Goal: Task Accomplishment & Management: Manage account settings

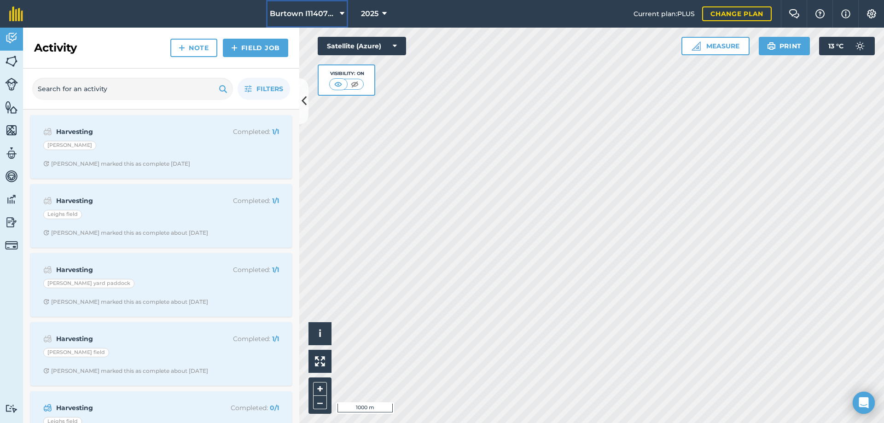
click at [317, 14] on span "Burtown I1140790" at bounding box center [303, 13] width 66 height 11
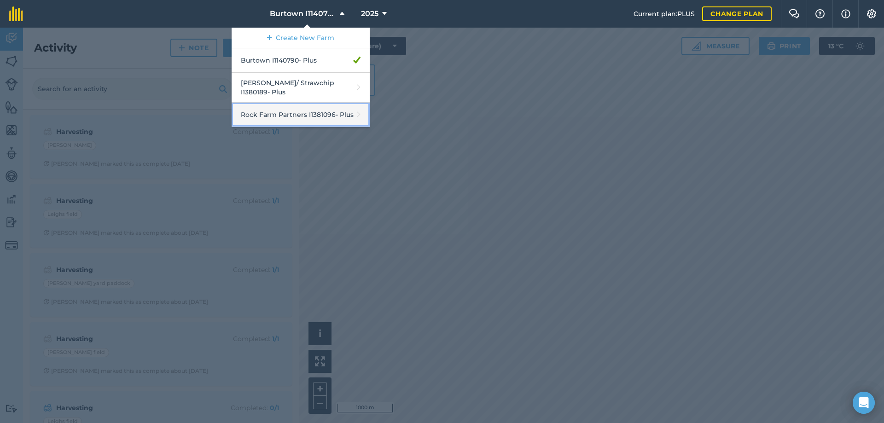
click at [316, 109] on link "Rock Farm Partners I1381096 - Plus" at bounding box center [301, 115] width 138 height 24
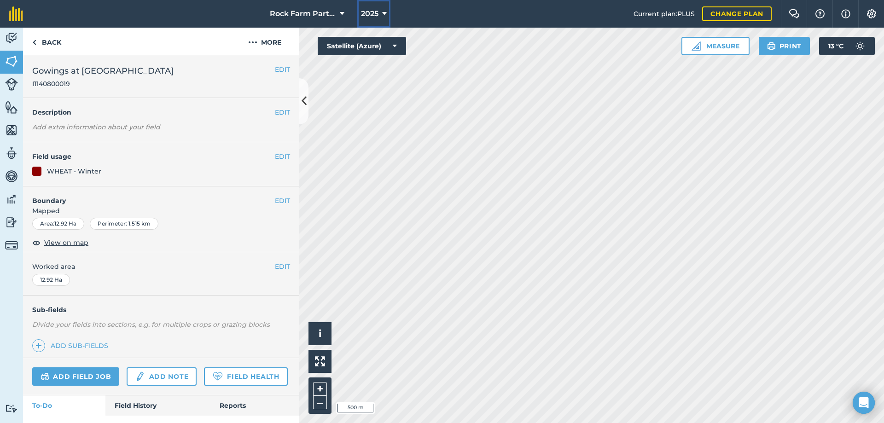
click at [377, 14] on span "2025" at bounding box center [369, 13] width 17 height 11
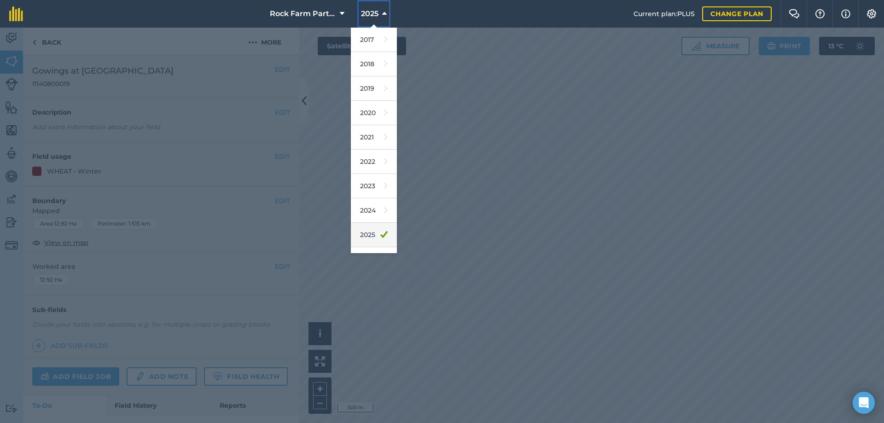
scroll to position [43, 0]
click at [368, 221] on link "2026" at bounding box center [374, 216] width 46 height 24
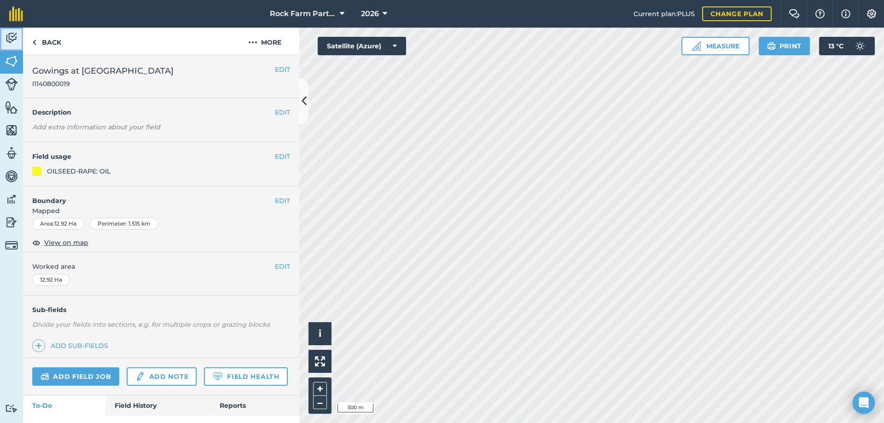
click at [13, 37] on img at bounding box center [11, 38] width 13 height 14
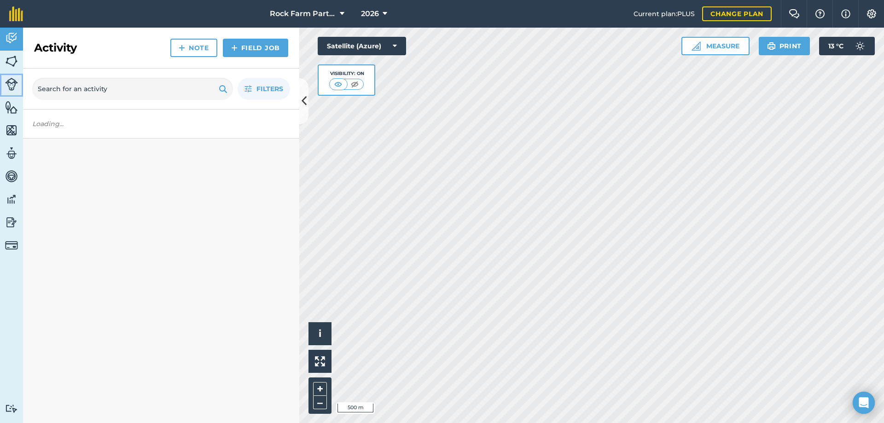
click at [12, 80] on img at bounding box center [11, 84] width 13 height 13
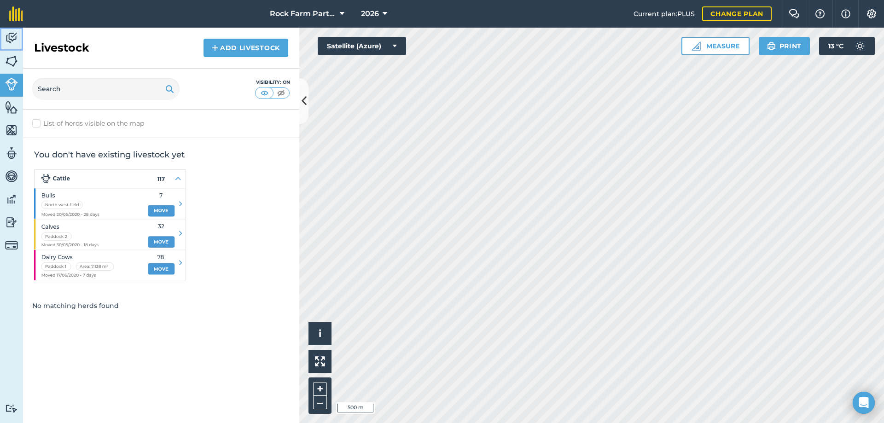
click at [18, 43] on link "Activity" at bounding box center [11, 39] width 23 height 23
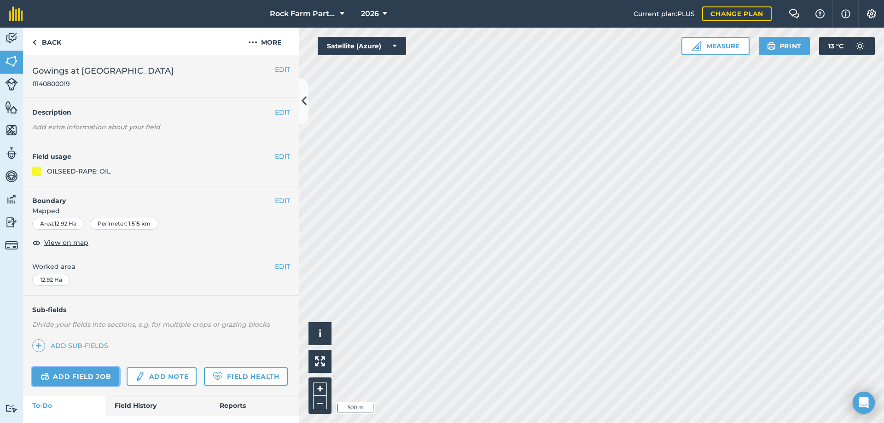
click at [106, 377] on link "Add field job" at bounding box center [75, 376] width 87 height 18
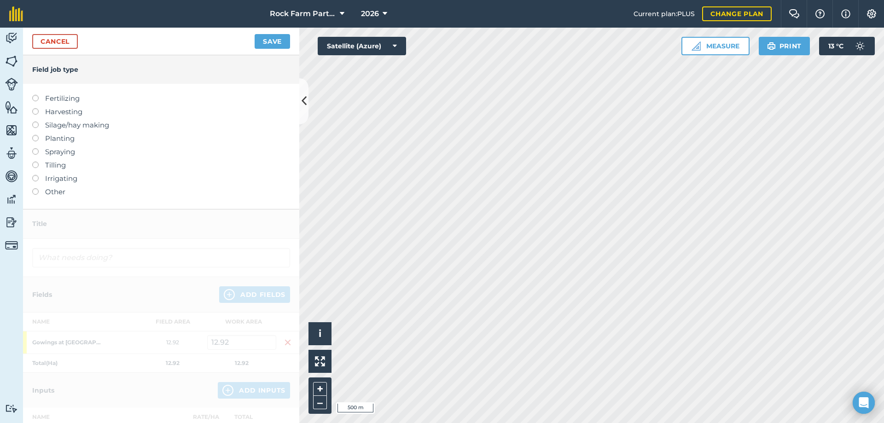
click at [37, 148] on label at bounding box center [38, 148] width 13 height 0
type input "Spraying"
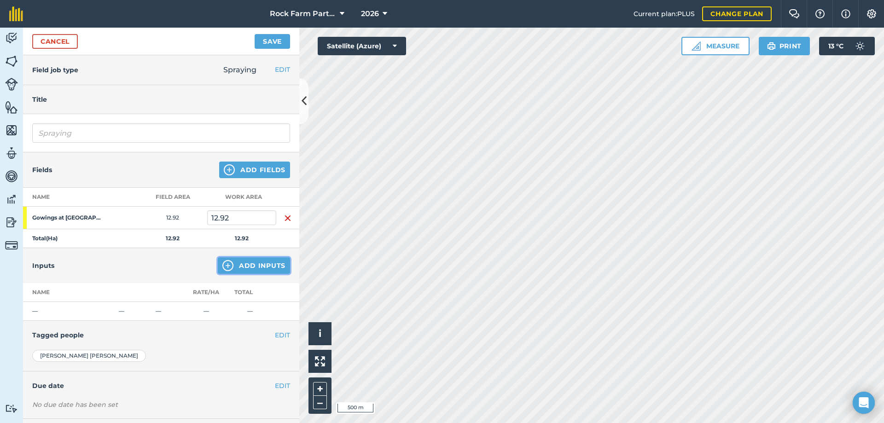
click at [222, 264] on img at bounding box center [227, 265] width 11 height 11
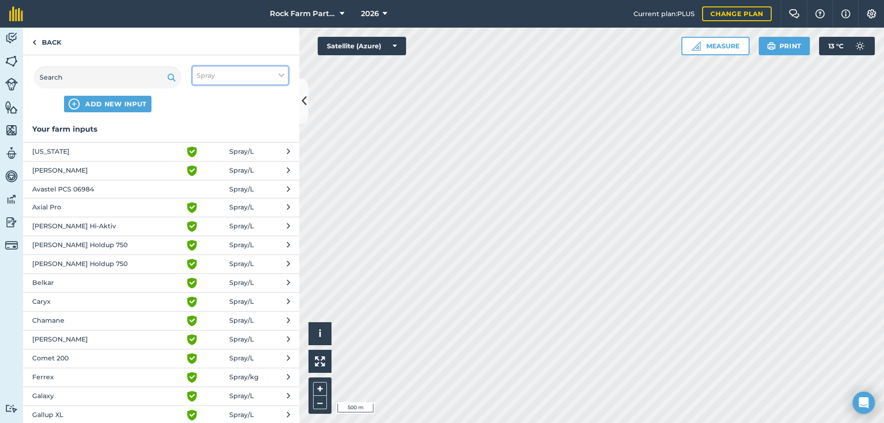
click at [280, 74] on icon at bounding box center [281, 75] width 6 height 10
click at [196, 93] on div "Seed" at bounding box center [240, 93] width 95 height 17
click at [202, 93] on label "Seed" at bounding box center [240, 94] width 87 height 10
click at [202, 93] on input "Seed" at bounding box center [200, 92] width 6 height 6
checkbox input "true"
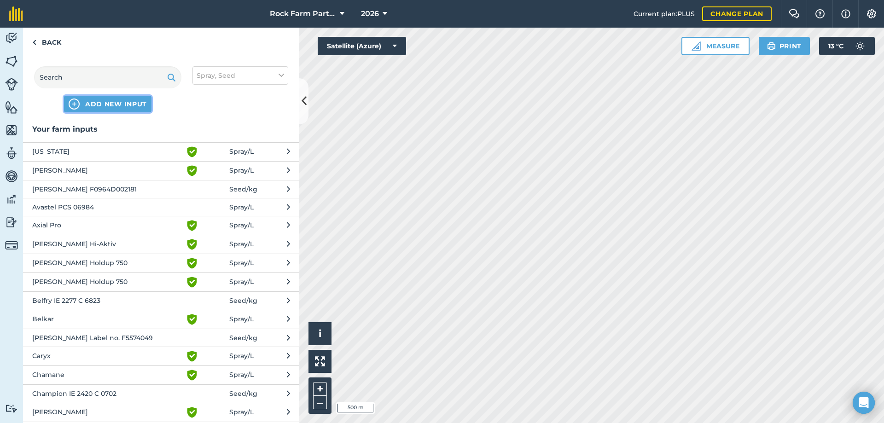
click at [105, 107] on span "ADD NEW INPUT" at bounding box center [116, 103] width 62 height 9
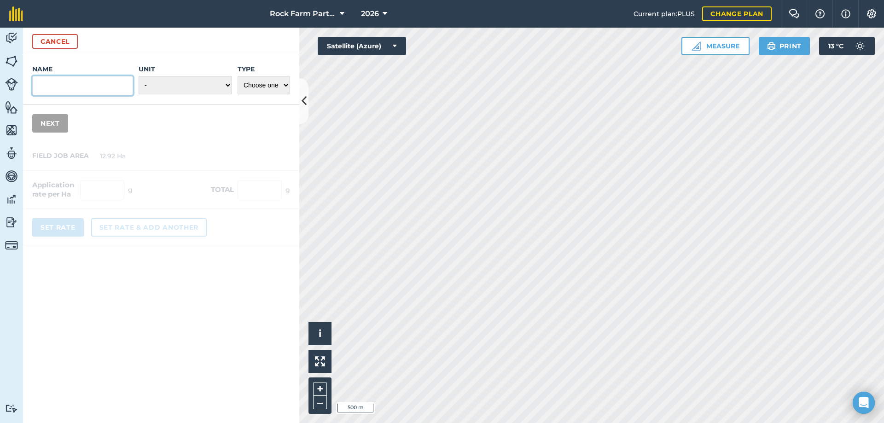
click at [96, 93] on input "Name" at bounding box center [82, 85] width 101 height 19
type input "LG Aviron F0964G046852"
click button "Cancel" at bounding box center [55, 41] width 46 height 15
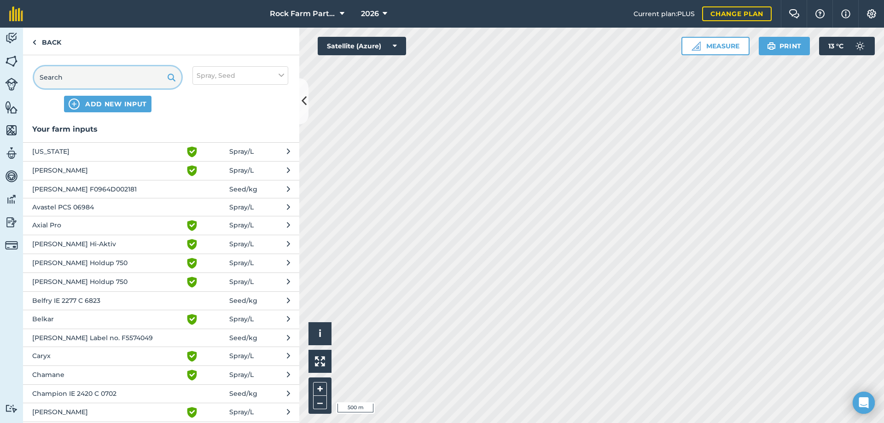
click at [87, 70] on input "text" at bounding box center [107, 77] width 147 height 22
click at [97, 105] on span "ADD NEW INPUT" at bounding box center [116, 103] width 62 height 9
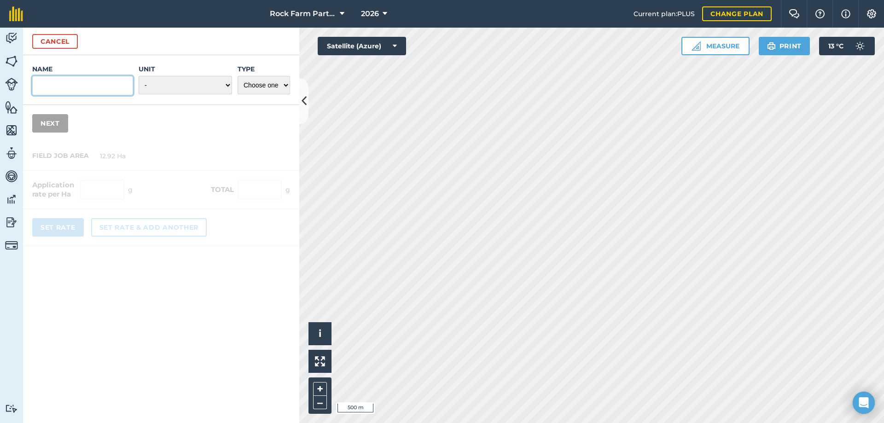
click at [95, 77] on input "Name" at bounding box center [82, 85] width 101 height 19
type input "l"
type input "LG Aviron F0964G046852"
drag, startPoint x: 174, startPoint y: 82, endPoint x: 180, endPoint y: 84, distance: 5.4
click at [174, 82] on select "- Grams/g Kilograms/kg Metric tonnes/t Millilitres/ml Litres/L Ounces/oz Pounds…" at bounding box center [185, 85] width 93 height 18
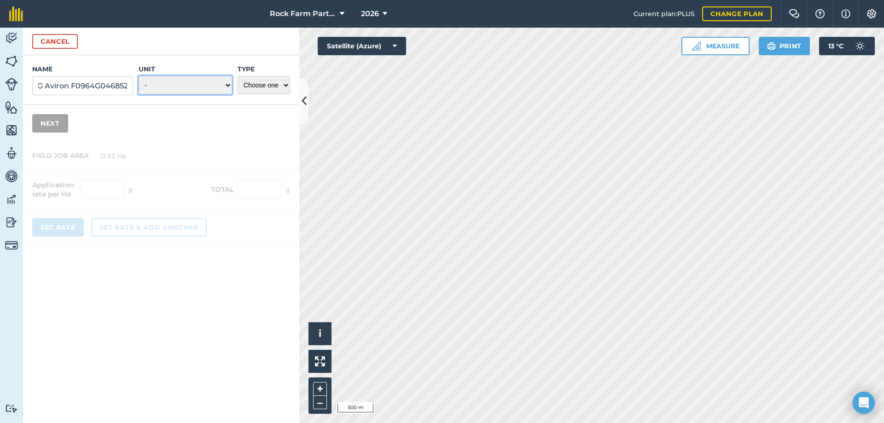
scroll to position [0, 0]
select select "KILOGRAMS"
click at [139, 76] on select "- Grams/g Kilograms/kg Metric tonnes/t Millilitres/ml Litres/L Ounces/oz Pounds…" at bounding box center [185, 85] width 93 height 18
click at [282, 84] on select "Choose one Fertilizer Seed Spray Fuel Other" at bounding box center [264, 85] width 52 height 18
select select "SEED"
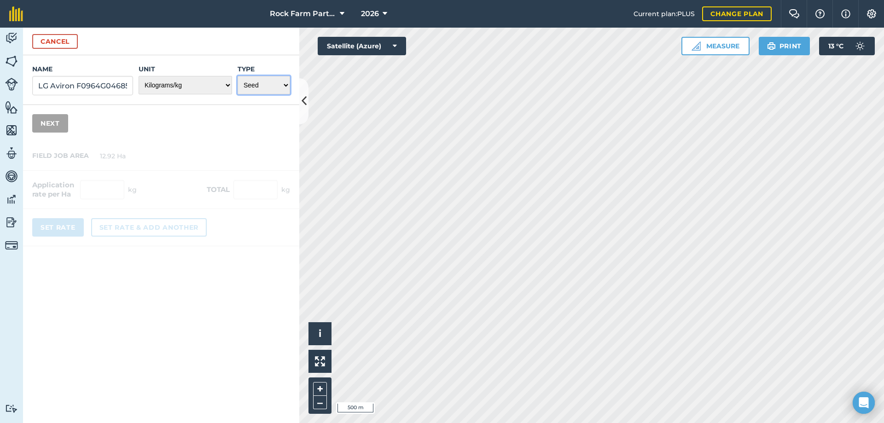
click at [238, 76] on select "Choose one Fertilizer Seed Spray Fuel Other" at bounding box center [264, 85] width 52 height 18
click at [68, 121] on div "Name LG Aviron F0964G046852 Unit - Grams/g Kilograms/kg Metric tonnes/t Millili…" at bounding box center [161, 98] width 276 height 87
click at [58, 119] on button "Next" at bounding box center [50, 123] width 36 height 18
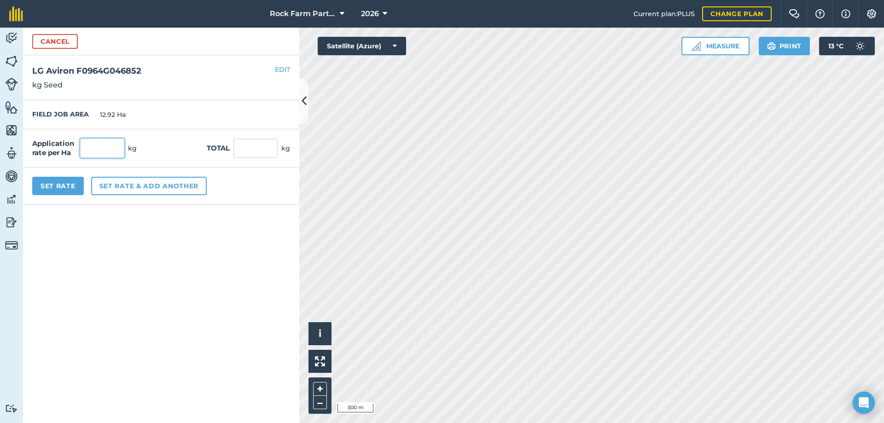
click at [98, 157] on input "text" at bounding box center [102, 148] width 44 height 19
type input "2"
type input "25.84"
click at [68, 188] on button "Set Rate" at bounding box center [58, 186] width 52 height 18
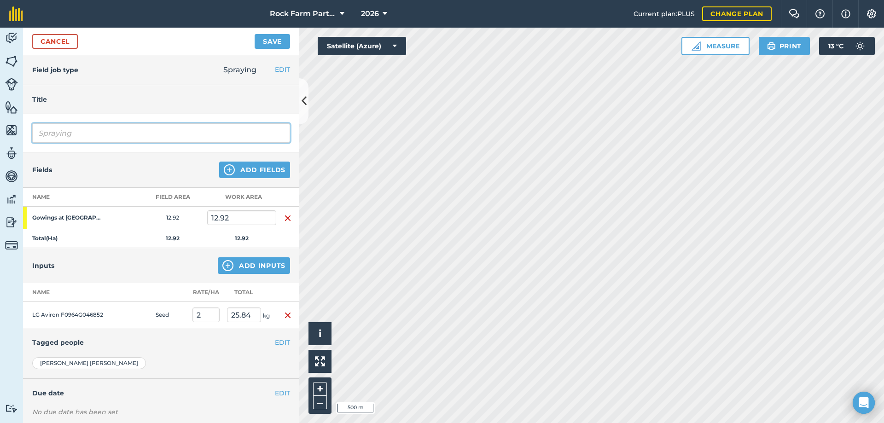
click at [197, 134] on input "Spraying" at bounding box center [161, 132] width 258 height 19
click at [275, 68] on button "EDIT" at bounding box center [282, 69] width 15 height 10
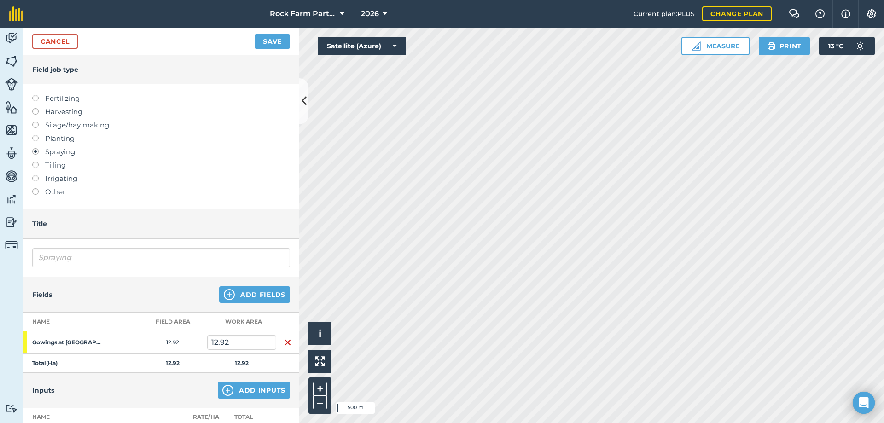
click at [37, 134] on div at bounding box center [38, 134] width 13 height 2
click at [36, 135] on label at bounding box center [38, 135] width 13 height 0
type input "Planting"
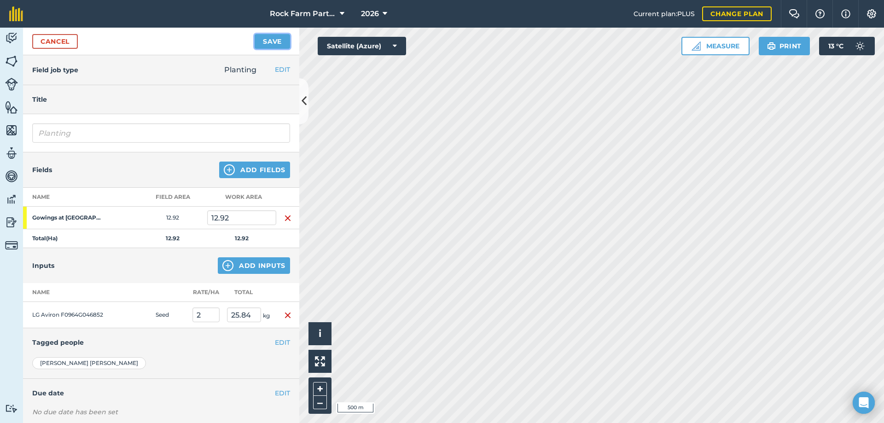
click at [266, 46] on button "Save" at bounding box center [272, 41] width 35 height 15
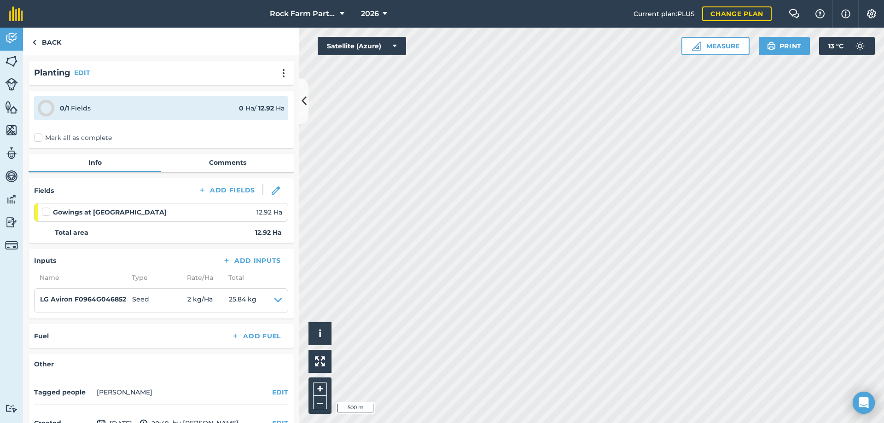
click at [44, 140] on label "Mark all as complete" at bounding box center [73, 138] width 78 height 10
click at [40, 139] on input "Mark all as complete" at bounding box center [37, 136] width 6 height 6
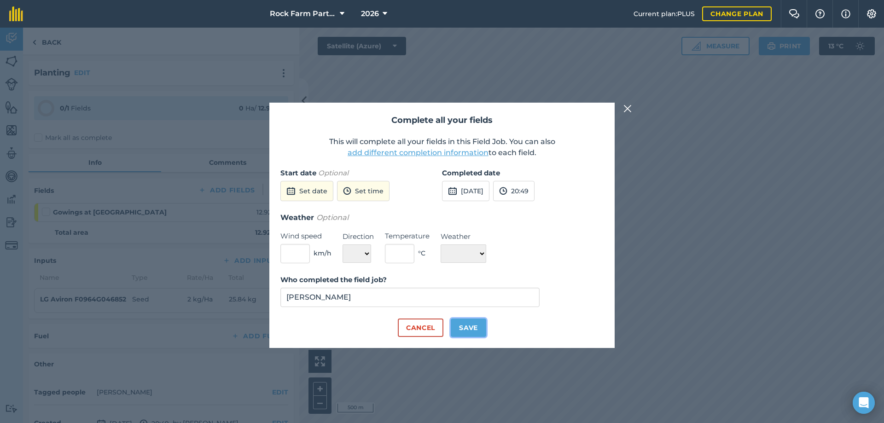
click at [475, 328] on button "Save" at bounding box center [468, 328] width 35 height 18
checkbox input "true"
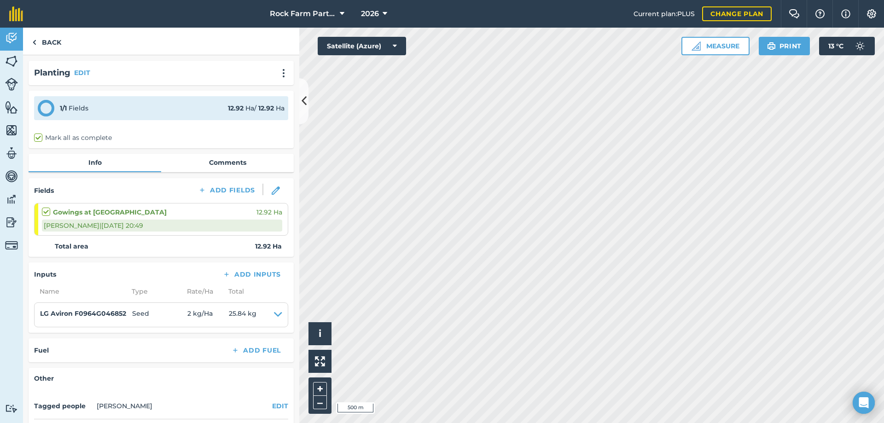
click at [250, 230] on div "Edward O | 10/09/2025 @ 20:49" at bounding box center [162, 226] width 240 height 12
click at [76, 231] on div "Edward O | 10/09/2025 @ 20:49" at bounding box center [162, 226] width 240 height 12
click at [272, 191] on img at bounding box center [276, 190] width 8 height 8
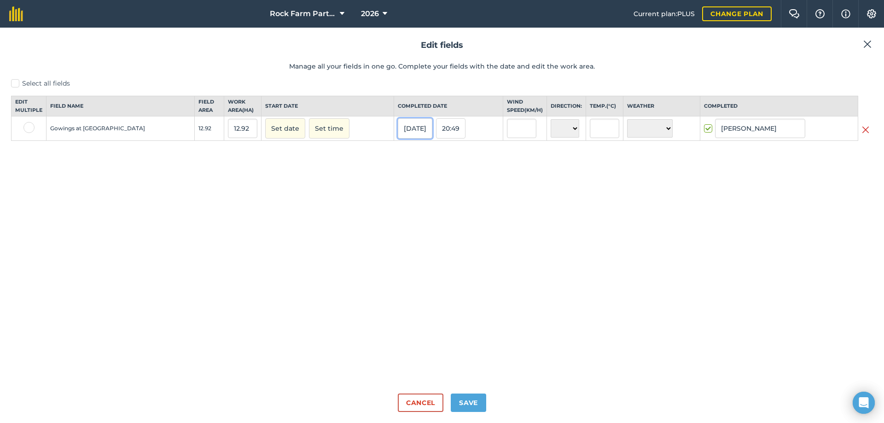
click at [398, 135] on button "10/09/25" at bounding box center [415, 128] width 35 height 20
click at [418, 148] on button "‹" at bounding box center [428, 149] width 20 height 20
click at [420, 235] on button "26" at bounding box center [431, 231] width 22 height 14
click at [31, 133] on label at bounding box center [28, 127] width 11 height 11
click at [29, 128] on input "checkbox" at bounding box center [26, 125] width 6 height 6
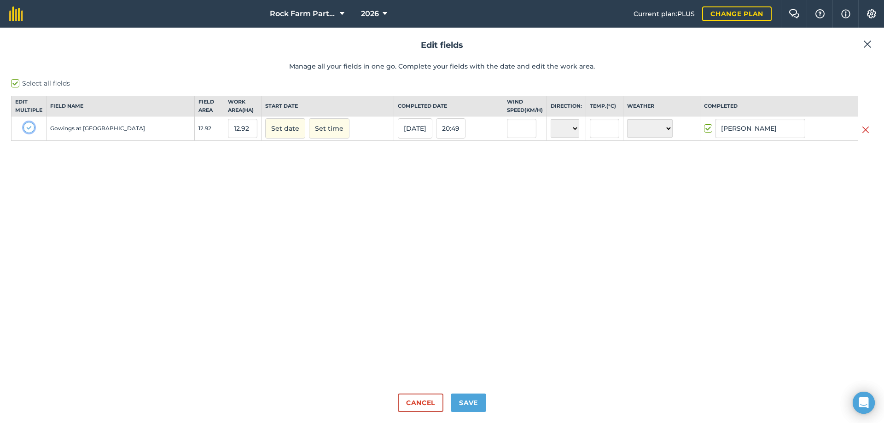
checkbox input "true"
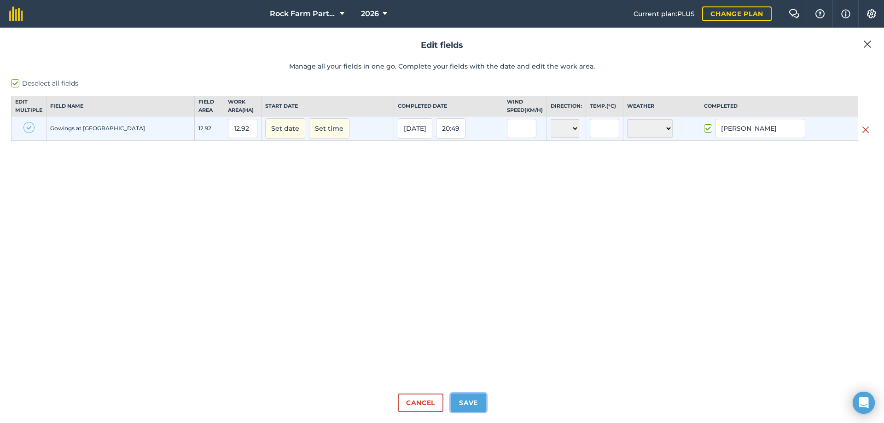
click at [474, 396] on button "Save" at bounding box center [468, 403] width 35 height 18
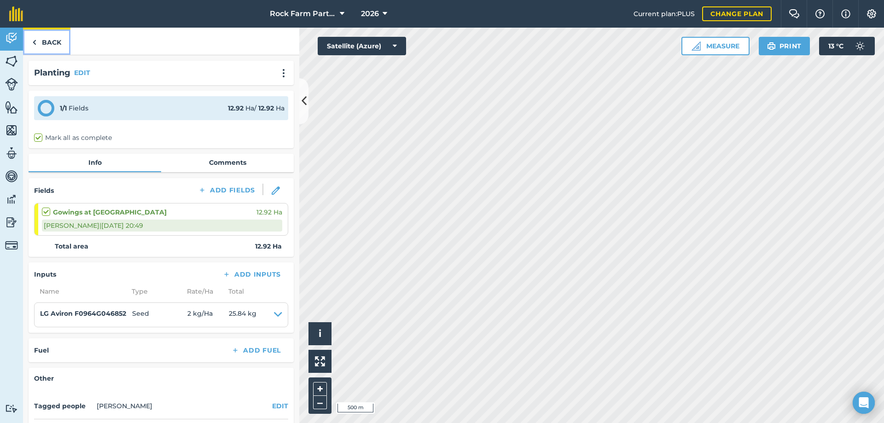
click at [45, 34] on link "Back" at bounding box center [46, 41] width 47 height 27
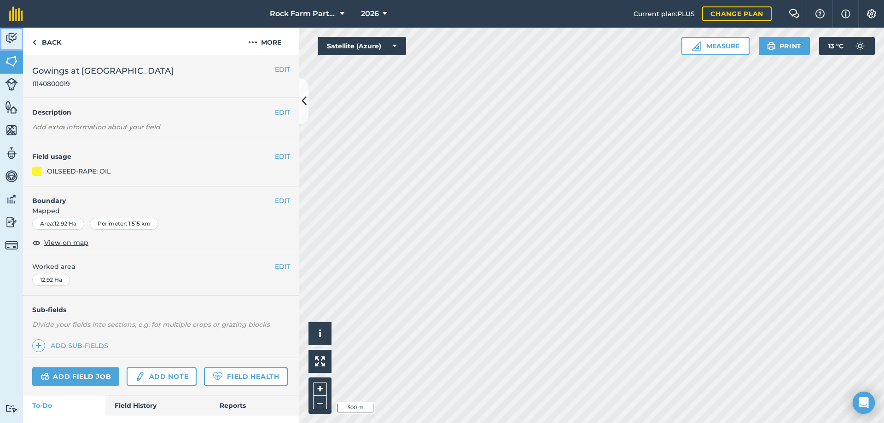
click at [17, 45] on img at bounding box center [11, 38] width 13 height 14
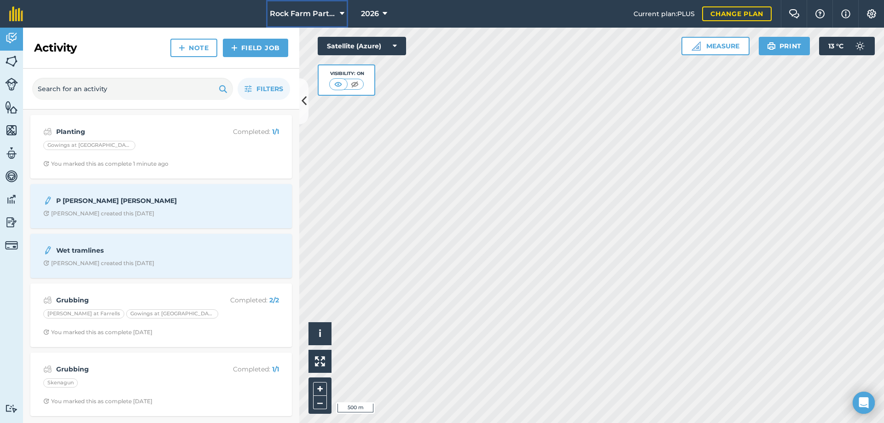
click at [323, 20] on button "Rock Farm Partners I1381096" at bounding box center [307, 14] width 82 height 28
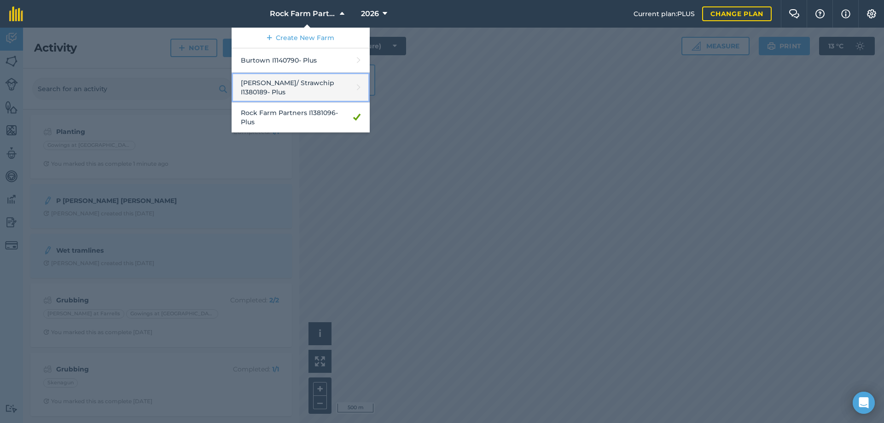
click at [309, 82] on link "Owens/ Strawchip I1380189 - Plus" at bounding box center [301, 88] width 138 height 30
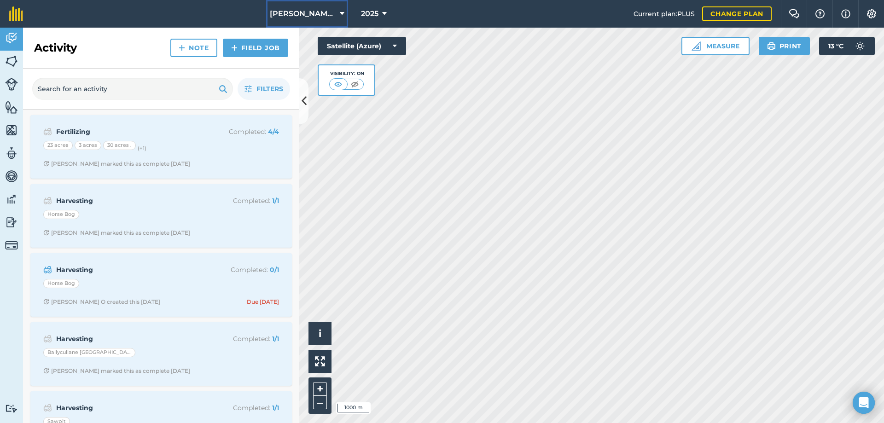
click at [305, 18] on span "[PERSON_NAME]/ Strawchip I1380189" at bounding box center [303, 13] width 66 height 11
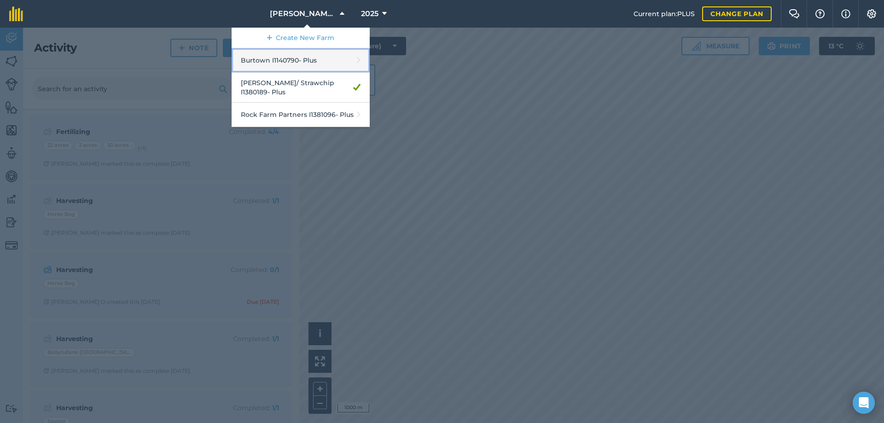
click at [305, 53] on link "Burtown I1140790 - Plus" at bounding box center [301, 60] width 138 height 24
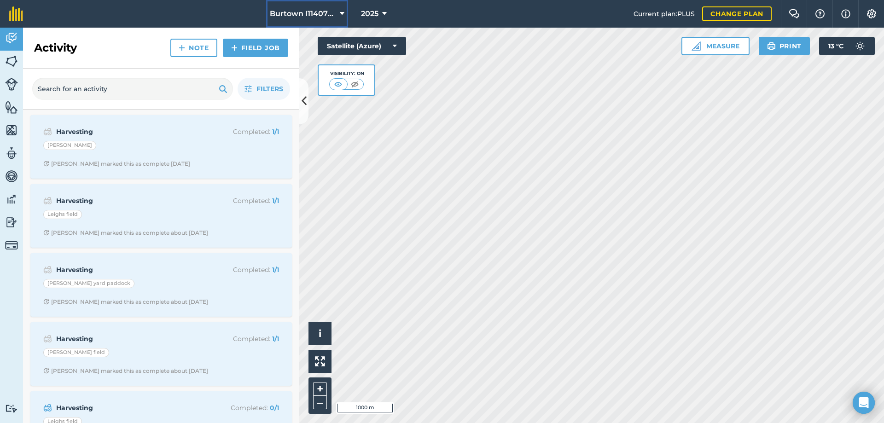
click at [299, 12] on span "Burtown I1140790" at bounding box center [303, 13] width 66 height 11
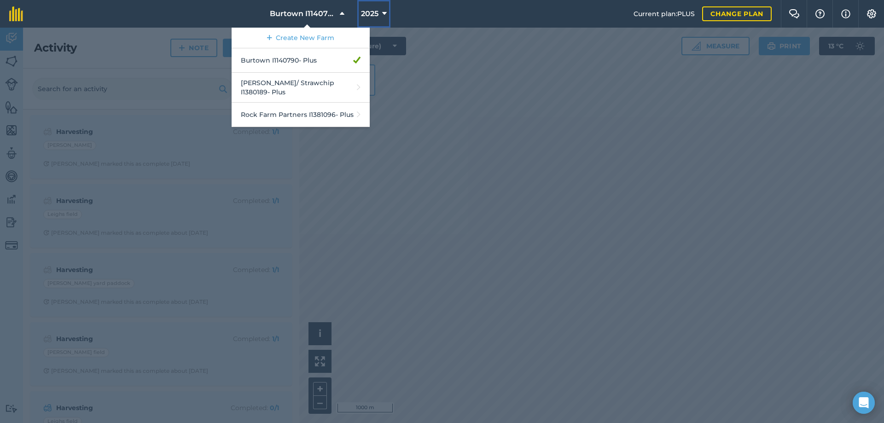
click at [377, 4] on button "2025" at bounding box center [373, 14] width 33 height 28
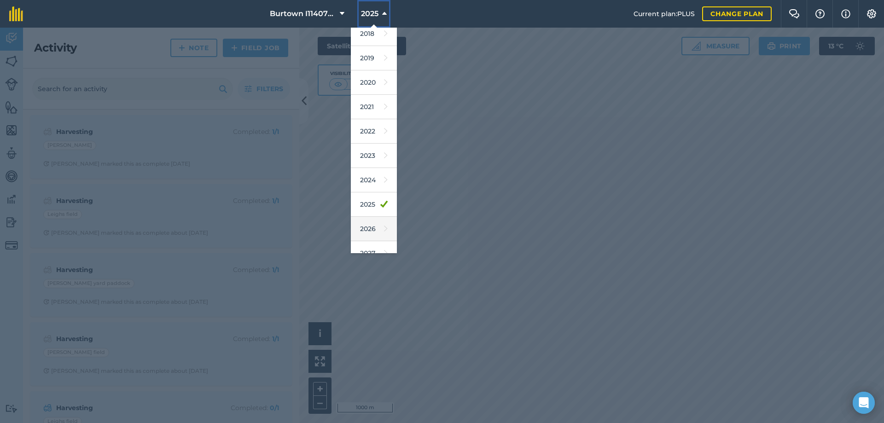
scroll to position [43, 0]
click at [360, 217] on link "2026" at bounding box center [374, 216] width 46 height 24
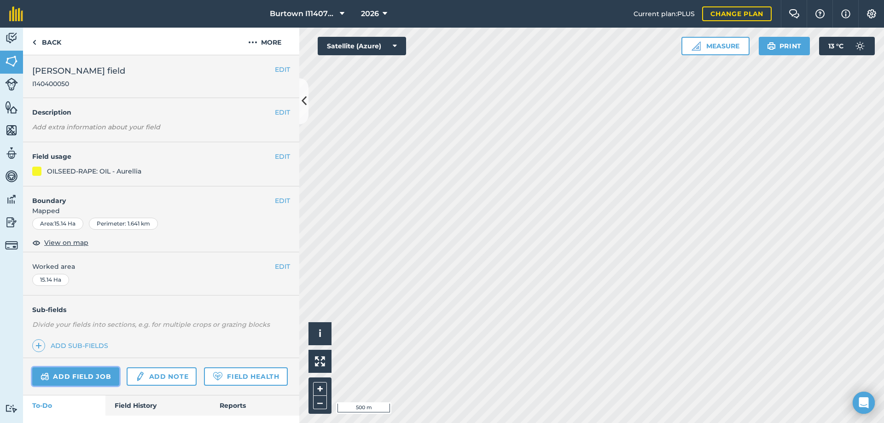
click at [99, 374] on link "Add field job" at bounding box center [75, 376] width 87 height 18
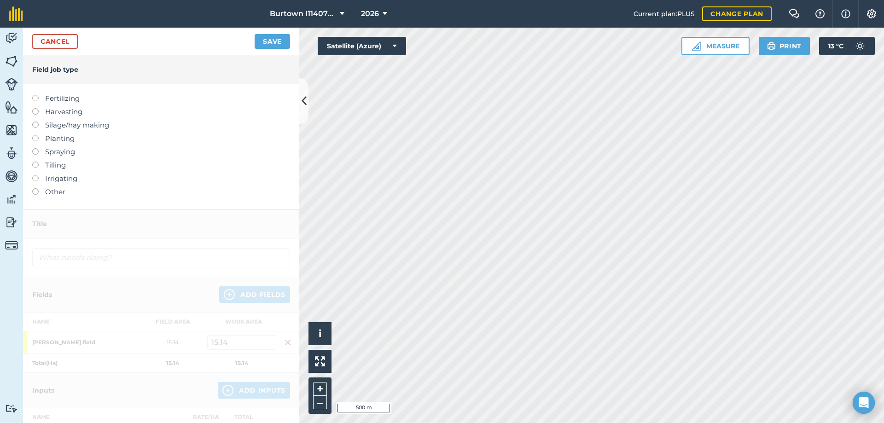
click at [36, 135] on label at bounding box center [38, 135] width 13 height 0
type input "Planting"
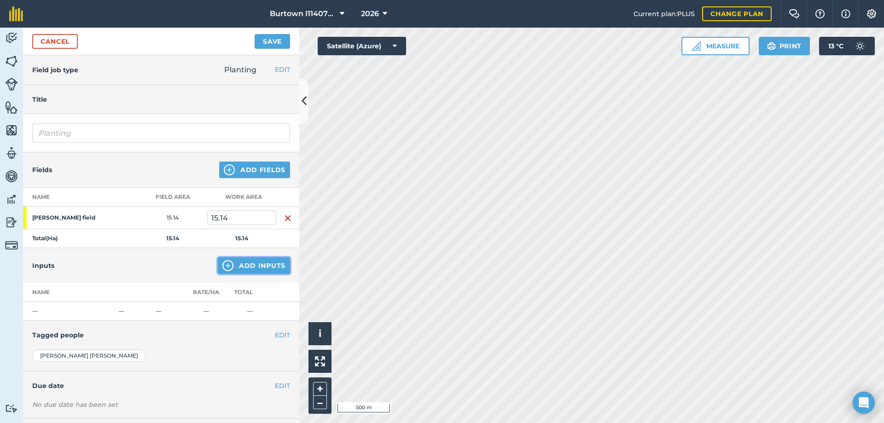
click at [240, 263] on button "Add Inputs" at bounding box center [254, 265] width 72 height 17
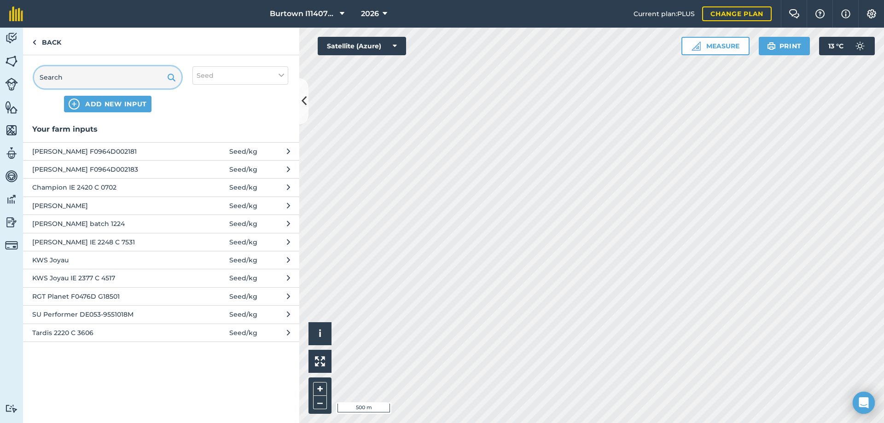
click at [108, 77] on input "text" at bounding box center [107, 77] width 147 height 22
click at [115, 108] on span "ADD NEW INPUT" at bounding box center [116, 103] width 62 height 9
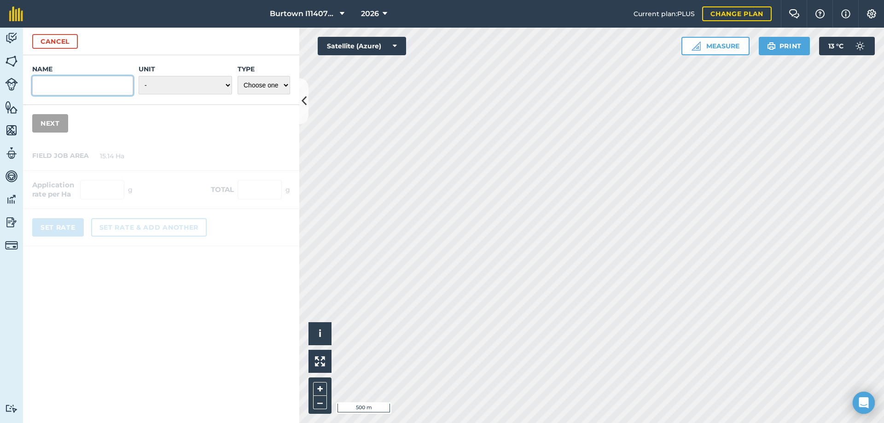
click at [85, 84] on input "Name" at bounding box center [82, 85] width 101 height 19
type input "l"
type input "LG Aviron F0964G046852"
click at [163, 86] on select "- Grams/g Kilograms/kg Metric tonnes/t Millilitres/ml Litres/L Ounces/oz Pounds…" at bounding box center [185, 85] width 93 height 18
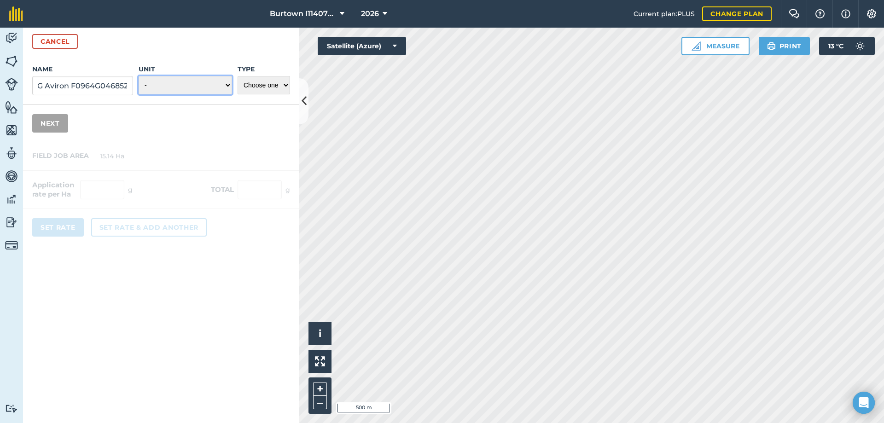
scroll to position [0, 0]
select select "KILOGRAMS"
click at [139, 76] on select "- Grams/g Kilograms/kg Metric tonnes/t Millilitres/ml Litres/L Ounces/oz Pounds…" at bounding box center [185, 85] width 93 height 18
click at [261, 79] on select "Choose one Fertilizer Seed Spray Fuel Other" at bounding box center [264, 85] width 52 height 18
select select "SEED"
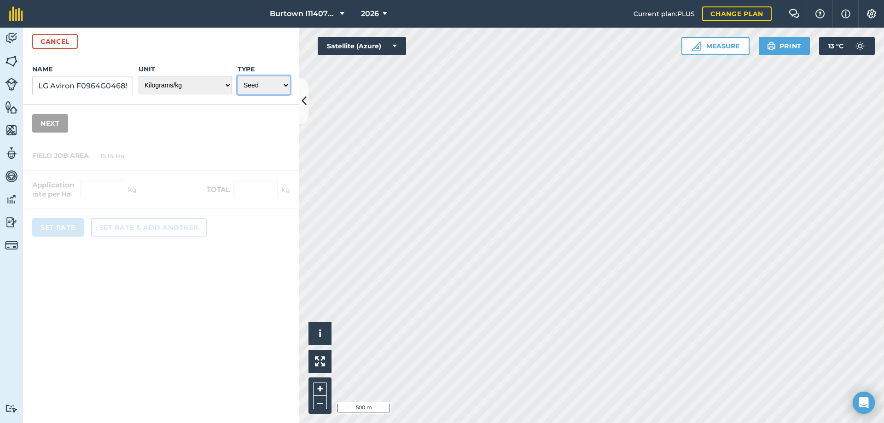
click at [238, 76] on select "Choose one Fertilizer Seed Spray Fuel Other" at bounding box center [264, 85] width 52 height 18
click at [50, 119] on button "Next" at bounding box center [50, 123] width 36 height 18
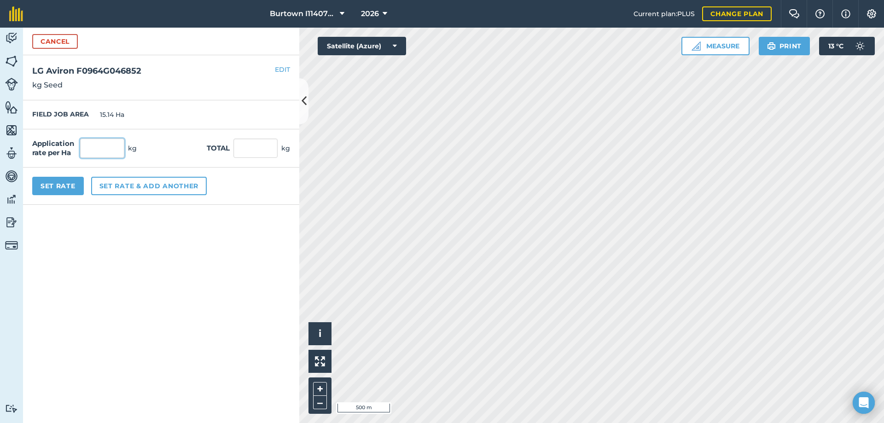
click at [101, 151] on input "text" at bounding box center [102, 148] width 44 height 19
type input "2"
type input "30.28"
click at [64, 188] on button "Set Rate" at bounding box center [58, 186] width 52 height 18
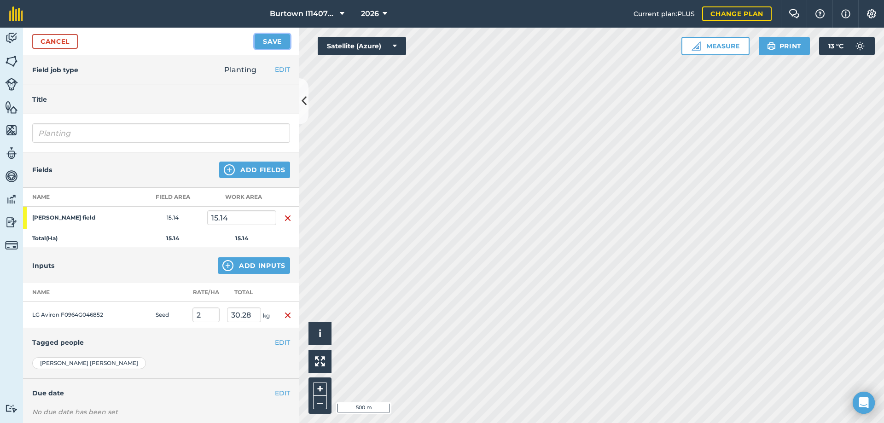
click at [277, 44] on button "Save" at bounding box center [272, 41] width 35 height 15
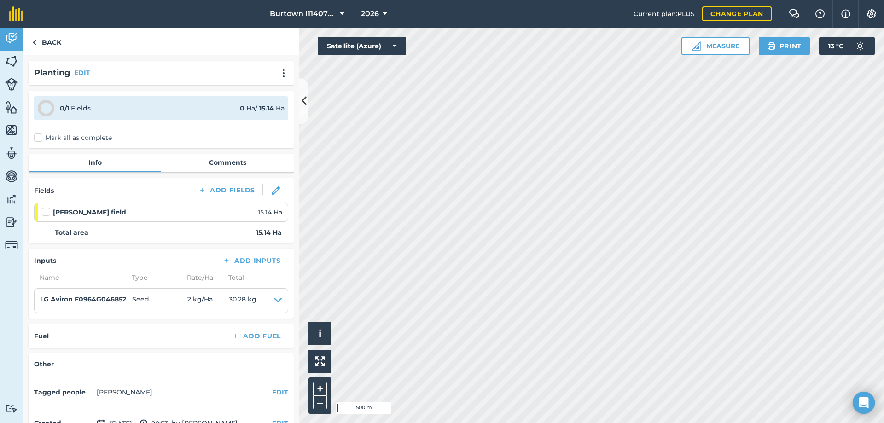
click at [45, 133] on label "Mark all as complete" at bounding box center [73, 138] width 78 height 10
click at [40, 133] on input "Mark all as complete" at bounding box center [37, 136] width 6 height 6
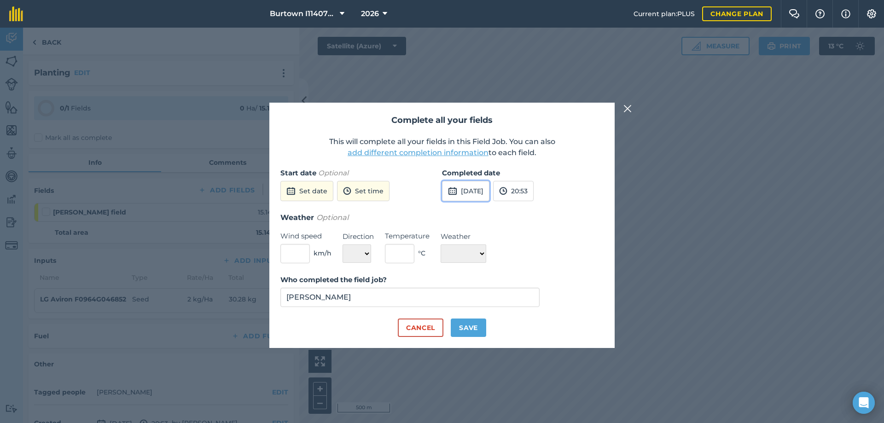
click at [458, 188] on button "[DATE]" at bounding box center [465, 191] width 47 height 20
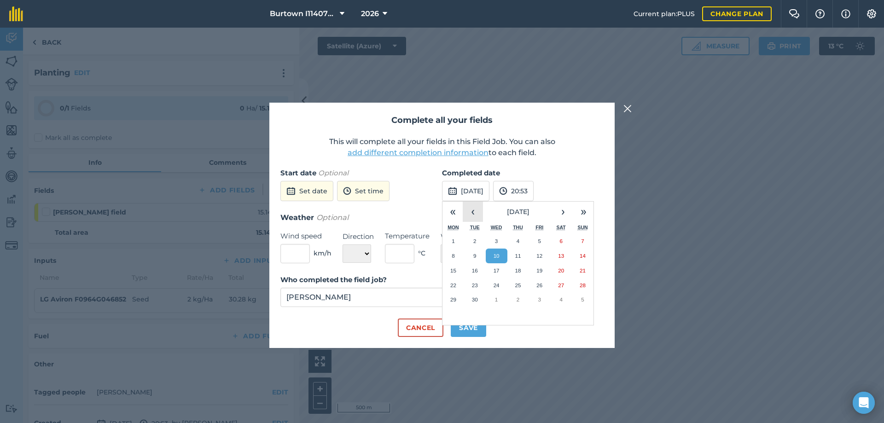
click at [478, 210] on button "‹" at bounding box center [473, 212] width 20 height 20
click at [502, 298] on button "27" at bounding box center [497, 299] width 22 height 15
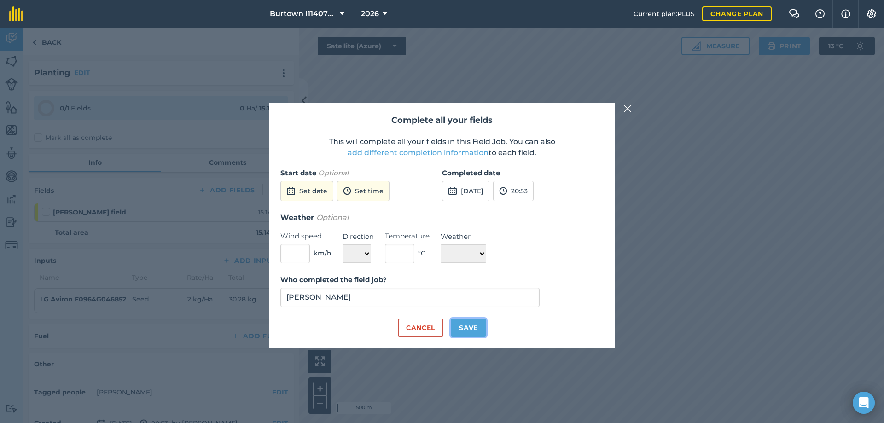
click at [478, 327] on button "Save" at bounding box center [468, 328] width 35 height 18
checkbox input "true"
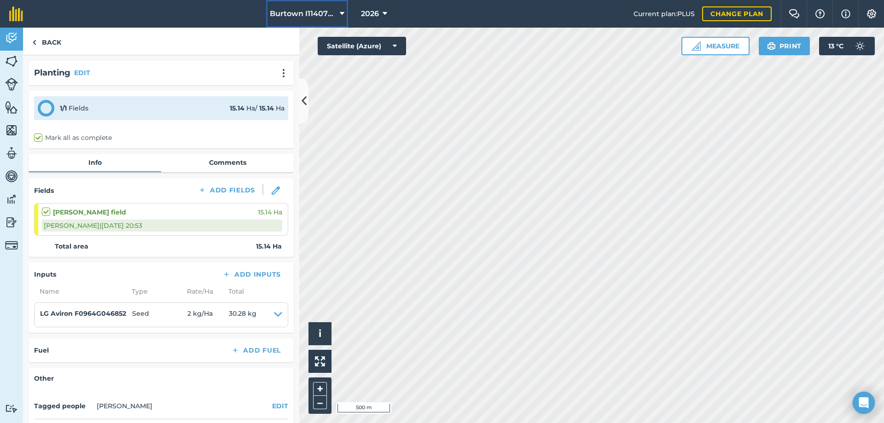
click at [309, 11] on span "Burtown I1140790" at bounding box center [303, 13] width 66 height 11
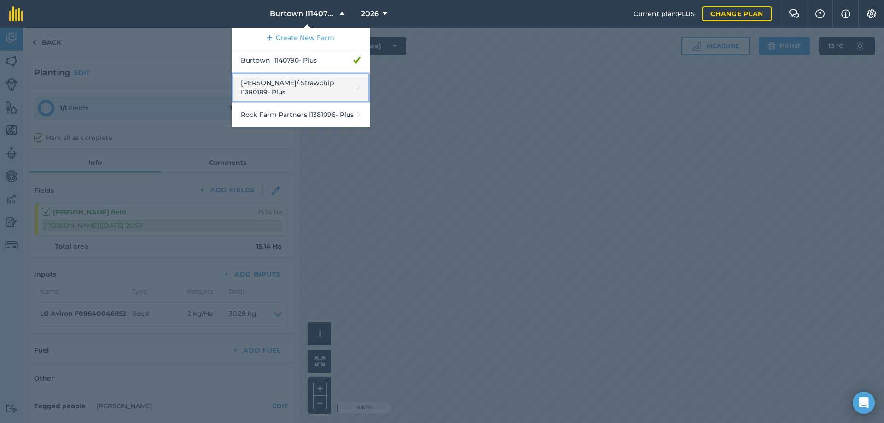
click at [290, 87] on link "Owens/ Strawchip I1380189 - Plus" at bounding box center [301, 88] width 138 height 30
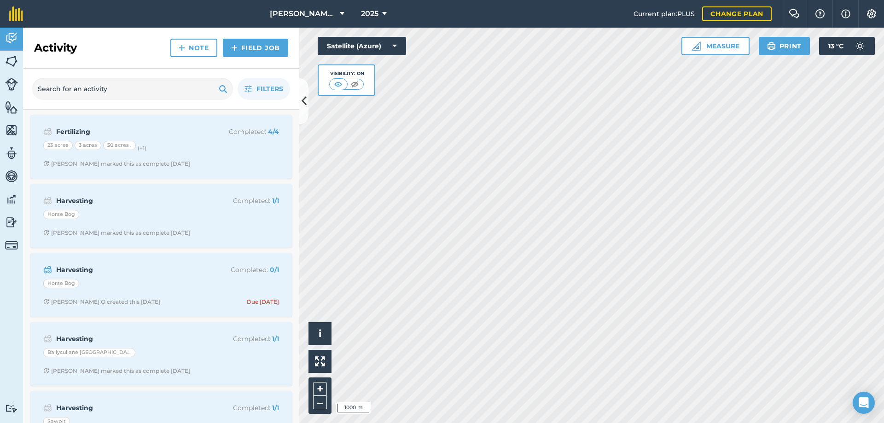
click at [355, 8] on div "2025" at bounding box center [374, 14] width 52 height 28
click at [392, 25] on div "2025" at bounding box center [374, 14] width 52 height 28
click at [381, 16] on button "2025" at bounding box center [373, 14] width 33 height 28
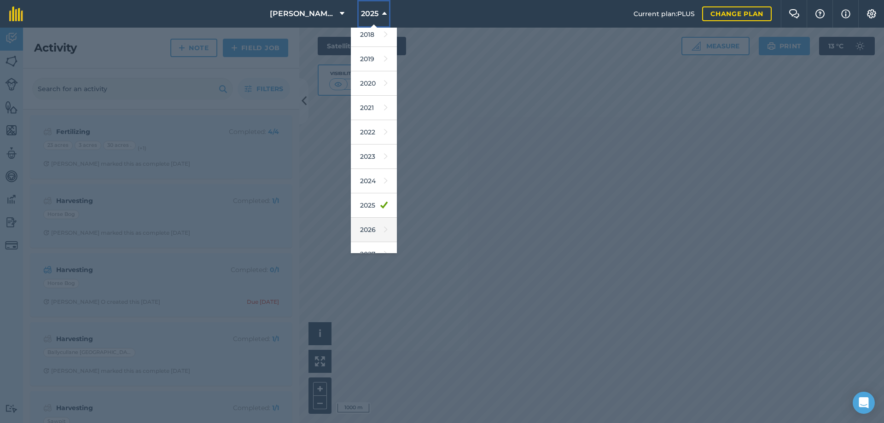
scroll to position [43, 0]
click at [384, 220] on icon at bounding box center [386, 216] width 4 height 13
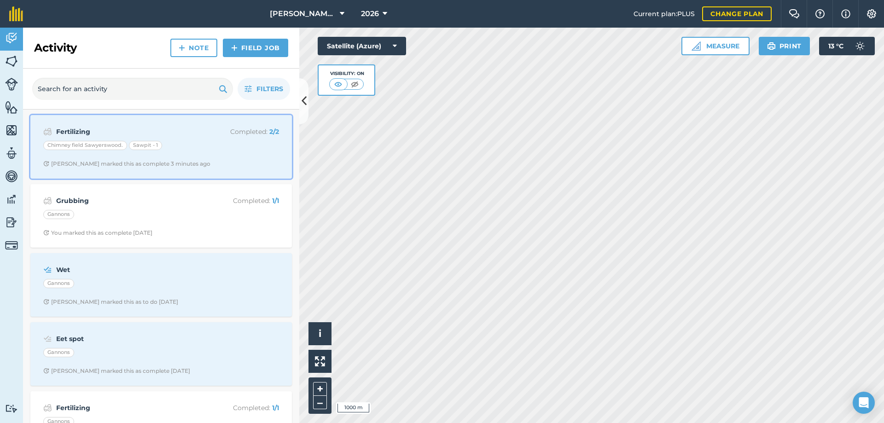
click at [226, 147] on div "Chimney field Sawyerswood. Sawpit - 1" at bounding box center [161, 147] width 236 height 12
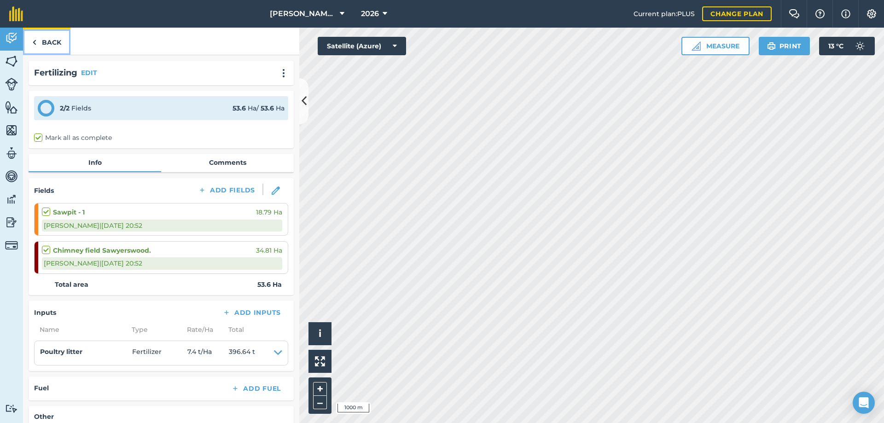
click at [52, 43] on link "Back" at bounding box center [46, 41] width 47 height 27
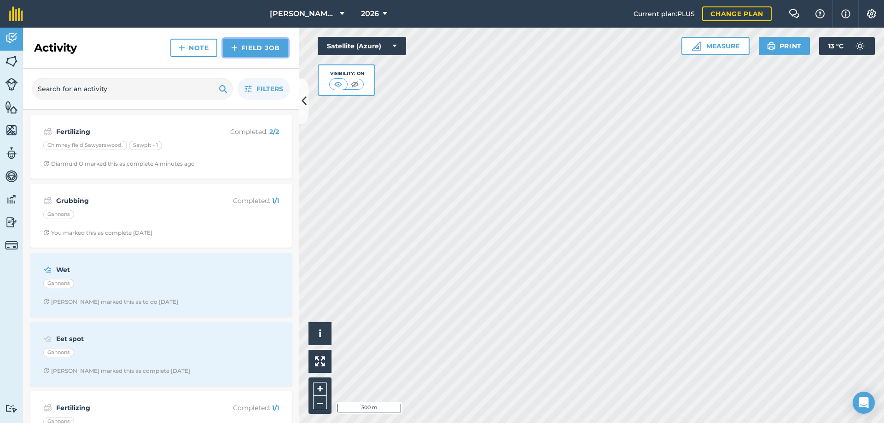
click at [265, 48] on link "Field Job" at bounding box center [255, 48] width 65 height 18
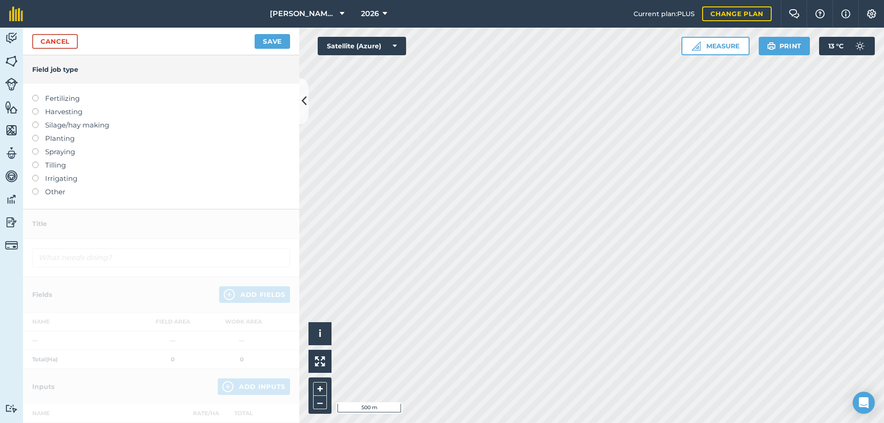
click at [35, 135] on label at bounding box center [38, 135] width 13 height 0
type input "Planting"
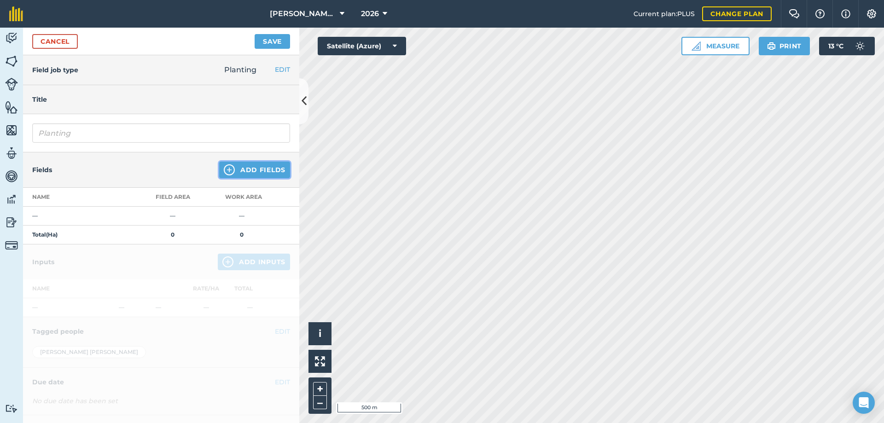
click at [226, 171] on img at bounding box center [229, 169] width 11 height 11
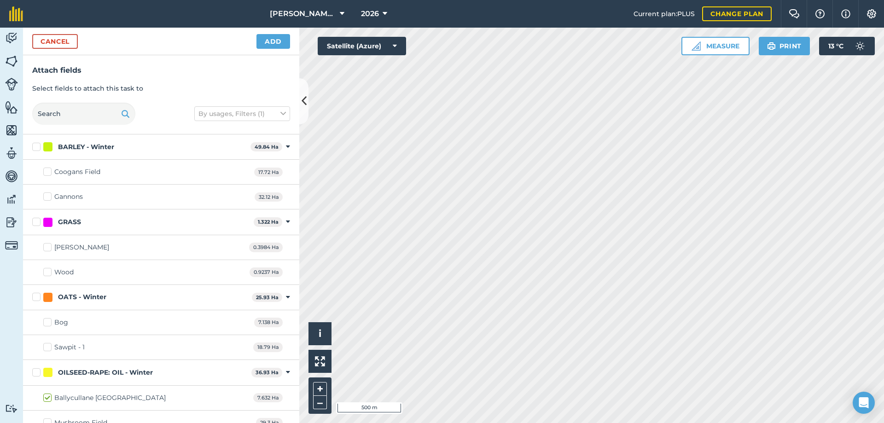
checkbox input "true"
click at [283, 43] on button "Add" at bounding box center [273, 41] width 34 height 15
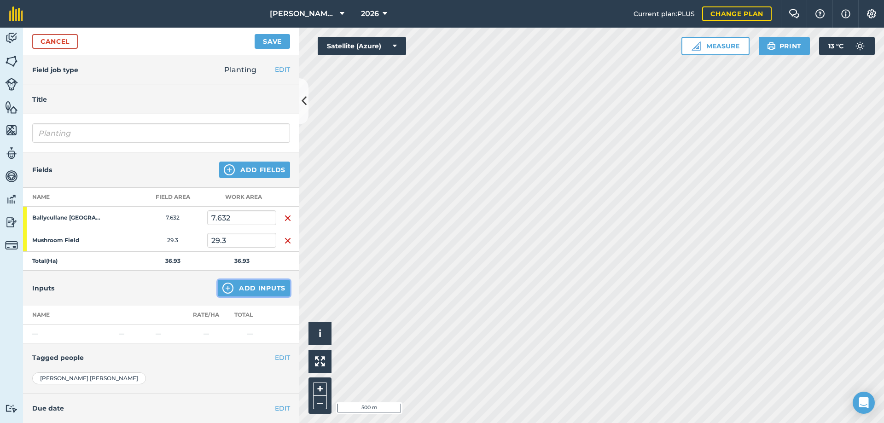
click at [253, 291] on button "Add Inputs" at bounding box center [254, 288] width 72 height 17
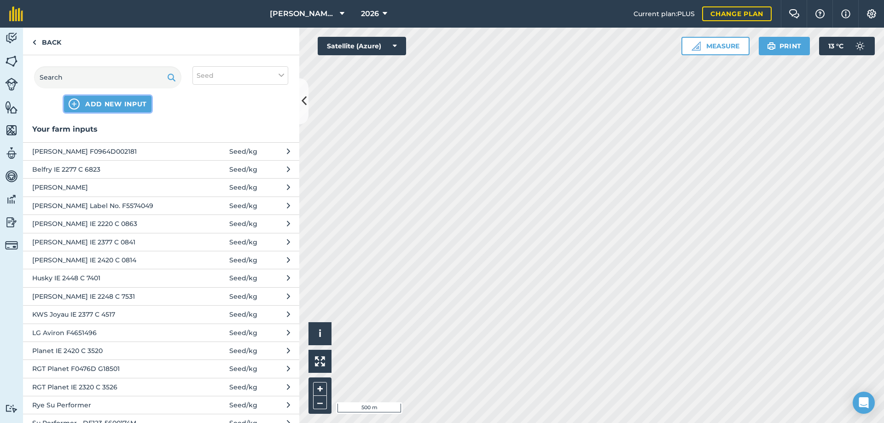
click at [96, 106] on span "ADD NEW INPUT" at bounding box center [116, 103] width 62 height 9
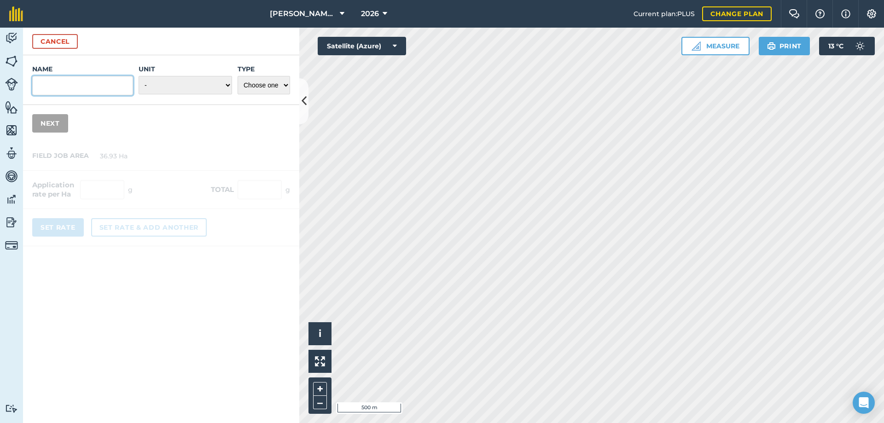
click at [81, 92] on input "Name" at bounding box center [82, 85] width 101 height 19
type input "l"
type input "LG Armada F0964G046488"
click at [186, 90] on select "- Grams/g Kilograms/kg Metric tonnes/t Millilitres/ml Litres/L Ounces/oz Pounds…" at bounding box center [185, 85] width 93 height 18
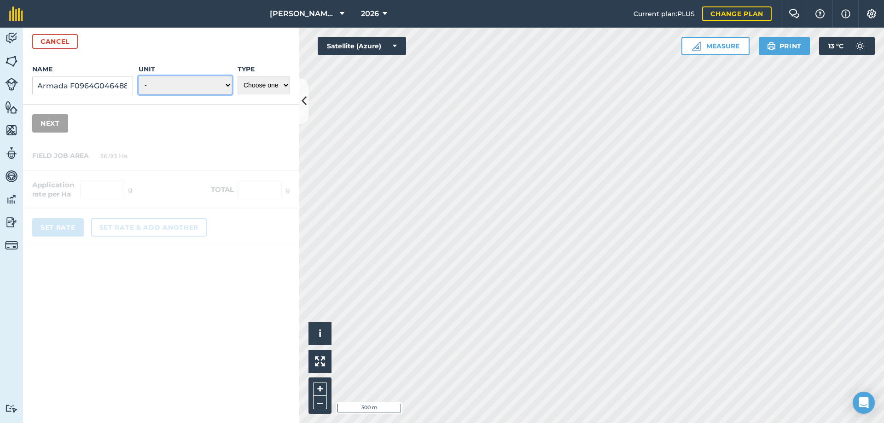
scroll to position [0, 0]
select select "KILOGRAMS"
click at [139, 76] on select "- Grams/g Kilograms/kg Metric tonnes/t Millilitres/ml Litres/L Ounces/oz Pounds…" at bounding box center [185, 85] width 93 height 18
click at [259, 89] on select "Choose one Fertilizer Seed Spray Fuel Other" at bounding box center [264, 85] width 52 height 18
select select "SEED"
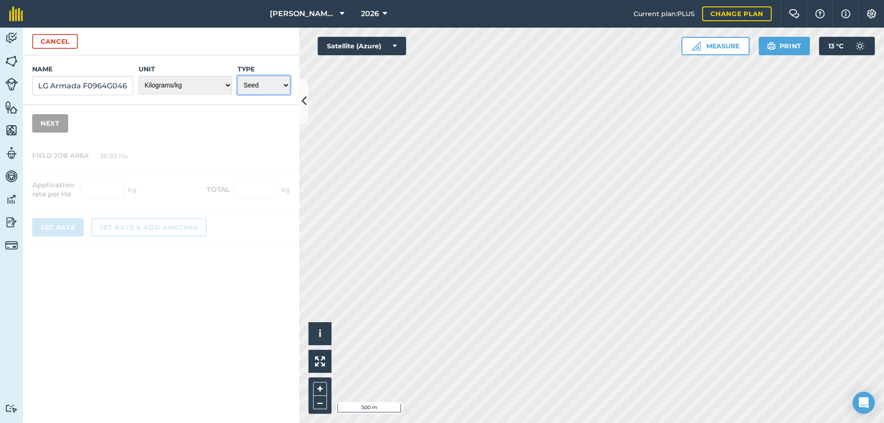
click at [238, 76] on select "Choose one Fertilizer Seed Spray Fuel Other" at bounding box center [264, 85] width 52 height 18
click at [56, 125] on button "Next" at bounding box center [50, 123] width 36 height 18
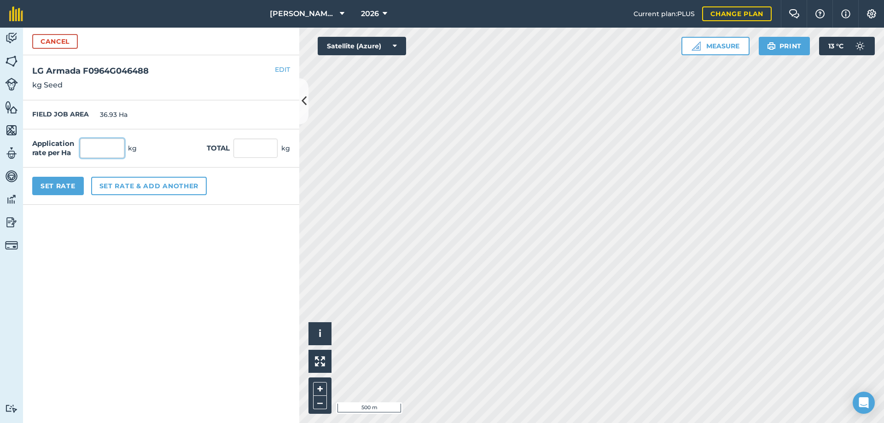
click at [91, 147] on input "text" at bounding box center [102, 148] width 44 height 19
type input "2"
type input "73.86"
click at [70, 179] on button "Set Rate" at bounding box center [58, 186] width 52 height 18
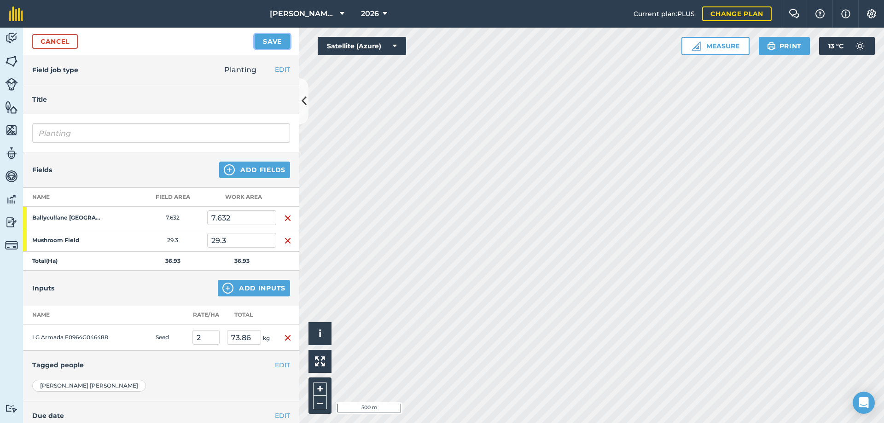
click at [258, 40] on button "Save" at bounding box center [272, 41] width 35 height 15
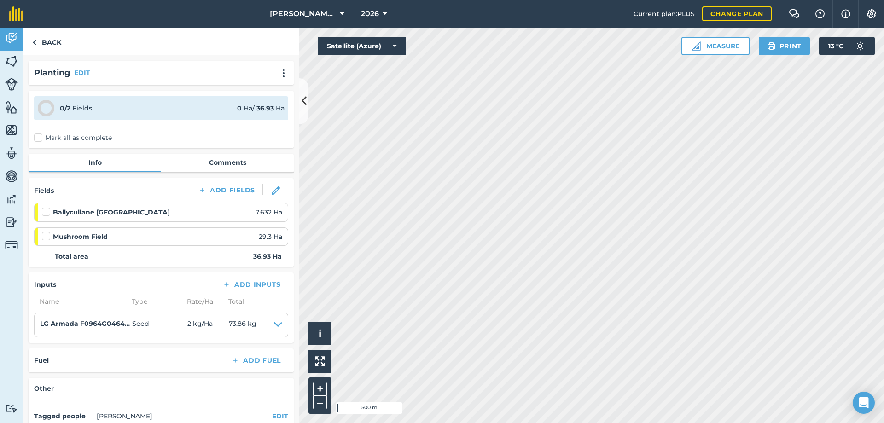
click at [48, 138] on label "Mark all as complete" at bounding box center [73, 138] width 78 height 10
click at [40, 138] on input "Mark all as complete" at bounding box center [37, 136] width 6 height 6
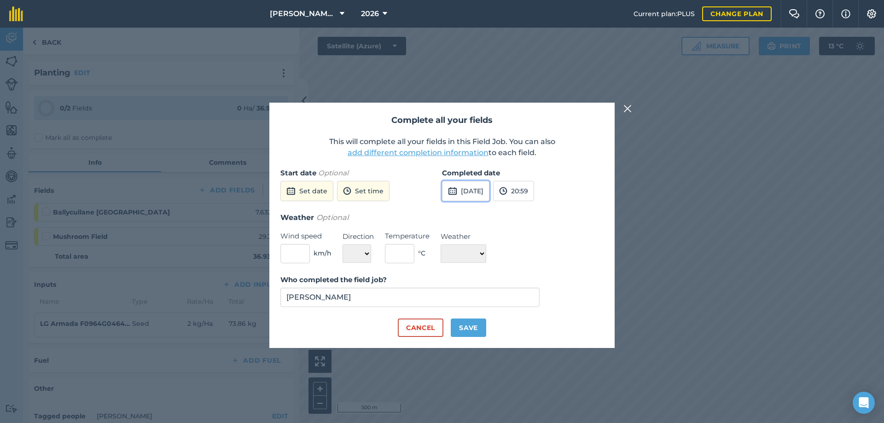
click at [458, 191] on button "[DATE]" at bounding box center [465, 191] width 47 height 20
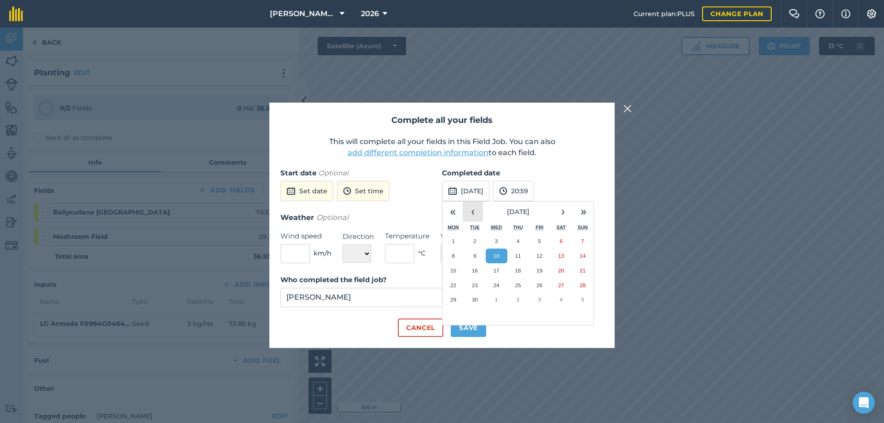
click at [471, 212] on button "‹" at bounding box center [473, 212] width 20 height 20
click at [516, 296] on button "28" at bounding box center [518, 299] width 22 height 15
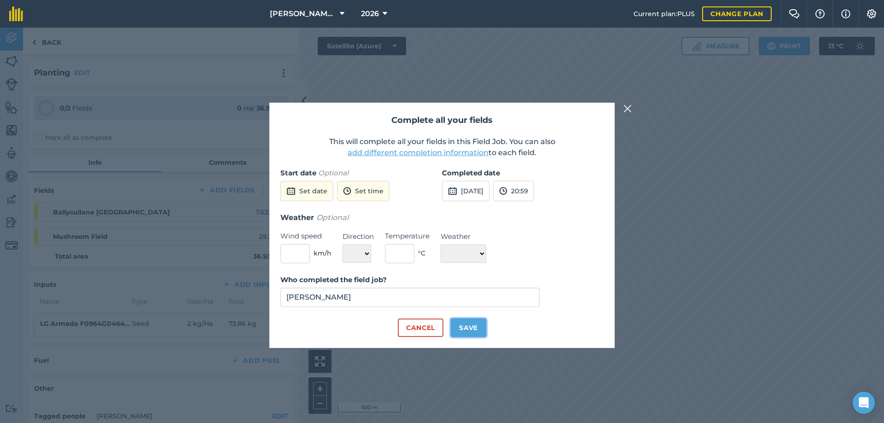
click at [476, 324] on button "Save" at bounding box center [468, 328] width 35 height 18
checkbox input "true"
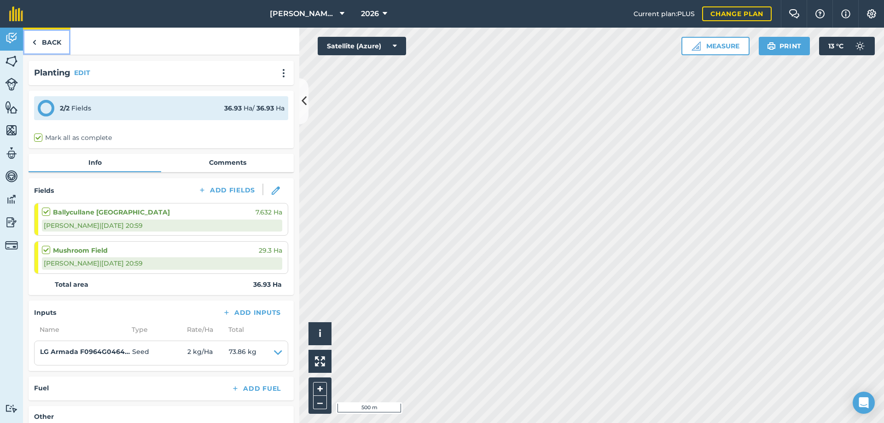
click at [52, 43] on link "Back" at bounding box center [46, 41] width 47 height 27
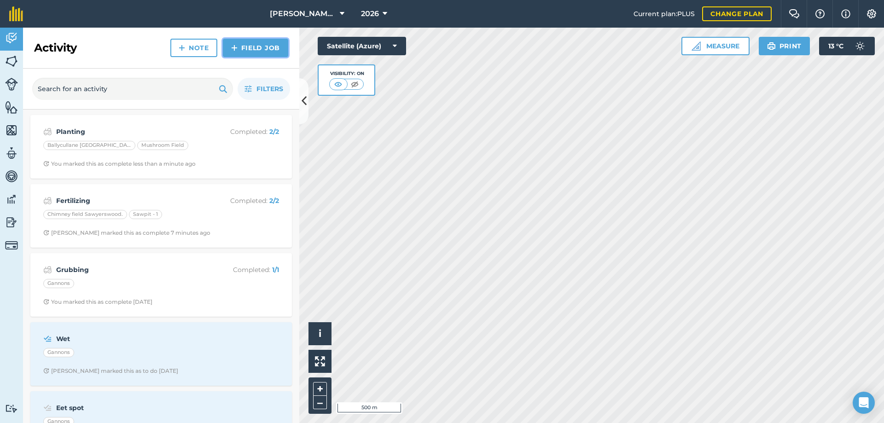
click at [235, 49] on img at bounding box center [234, 47] width 6 height 11
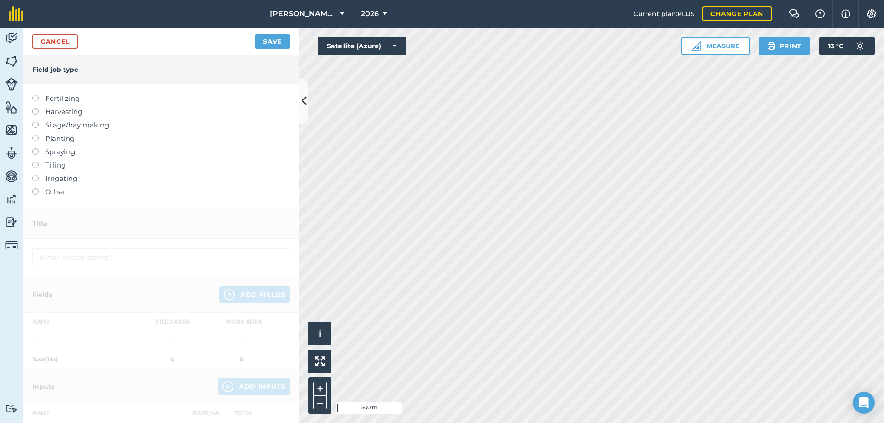
click at [36, 148] on label at bounding box center [38, 148] width 13 height 0
type input "Spraying"
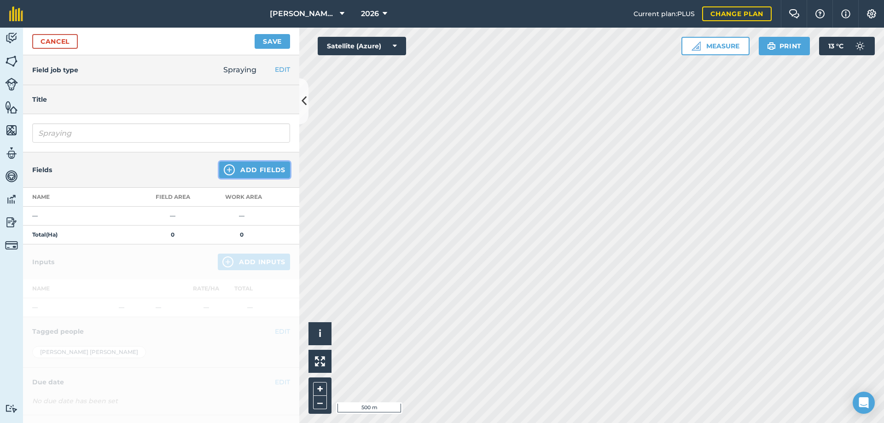
click at [240, 166] on button "Add Fields" at bounding box center [254, 170] width 71 height 17
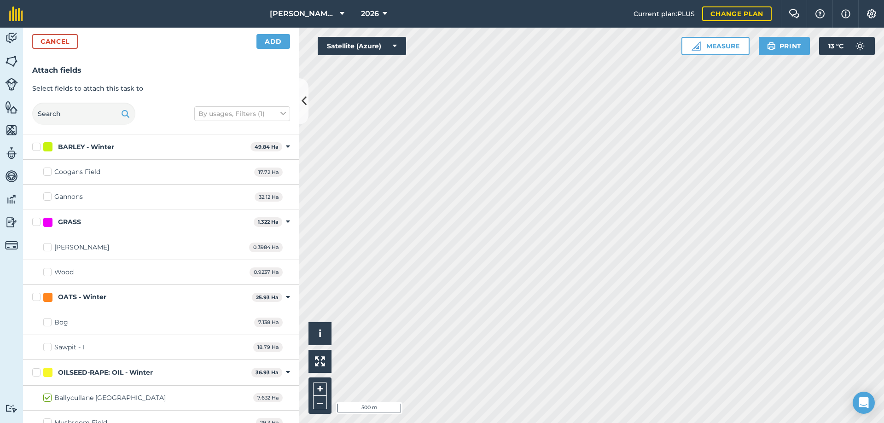
checkbox input "true"
click at [271, 43] on button "Add" at bounding box center [273, 41] width 34 height 15
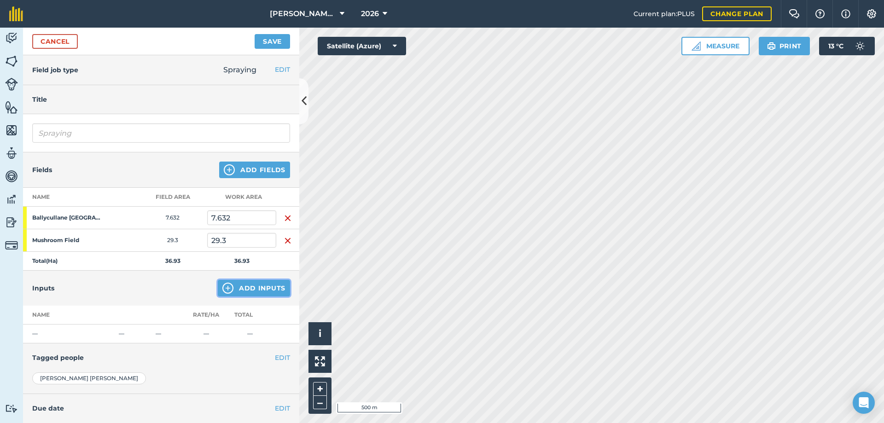
click at [252, 293] on button "Add Inputs" at bounding box center [254, 288] width 72 height 17
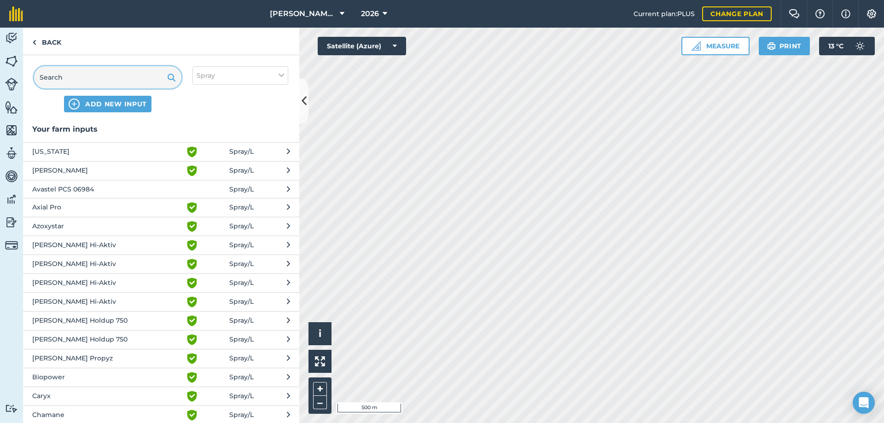
click at [117, 78] on input "text" at bounding box center [107, 77] width 147 height 22
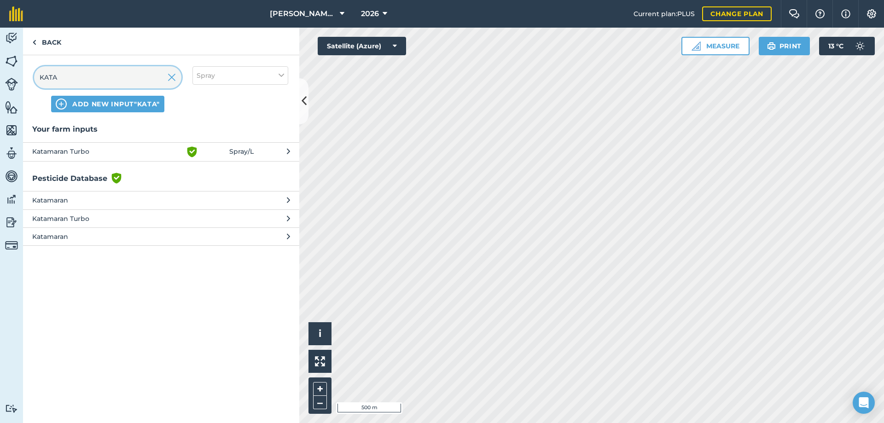
type input "KATA"
click at [96, 219] on span "Katamaran Turbo" at bounding box center [107, 219] width 151 height 10
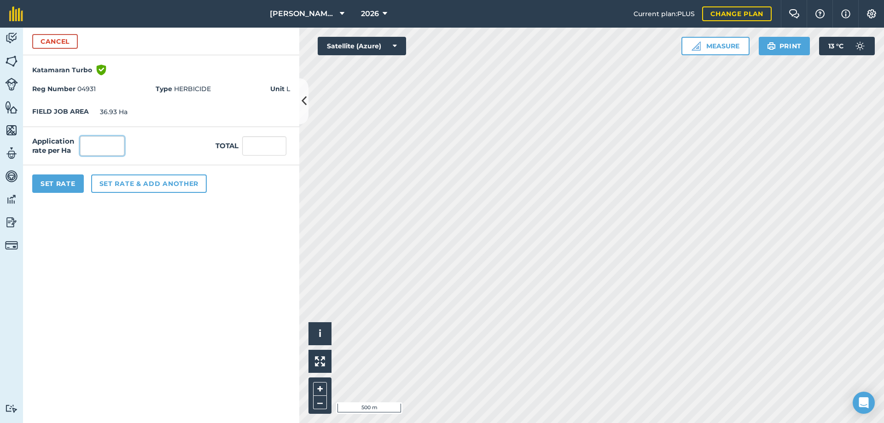
click at [97, 145] on input "text" at bounding box center [102, 145] width 44 height 19
type input "2.5"
type input "92.325"
click at [59, 190] on button "Set Rate" at bounding box center [58, 183] width 52 height 18
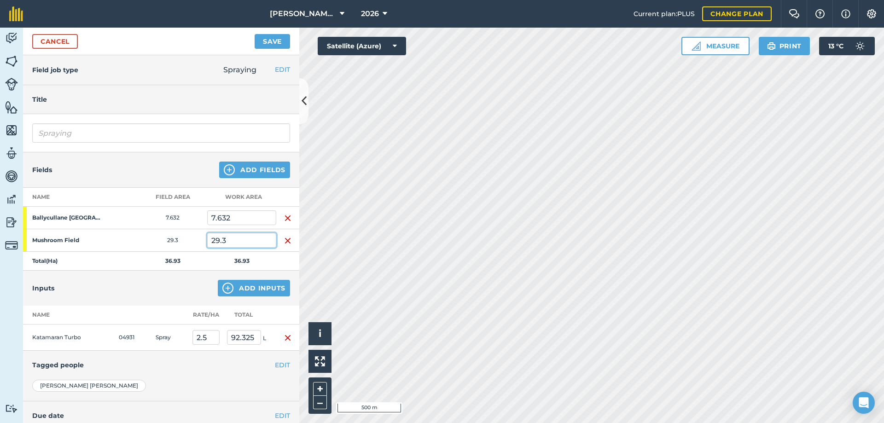
click at [238, 241] on input "29.3" at bounding box center [241, 240] width 69 height 15
type input "2"
type input "30"
click at [242, 214] on input "7.632" at bounding box center [241, 217] width 69 height 15
type input "7.7"
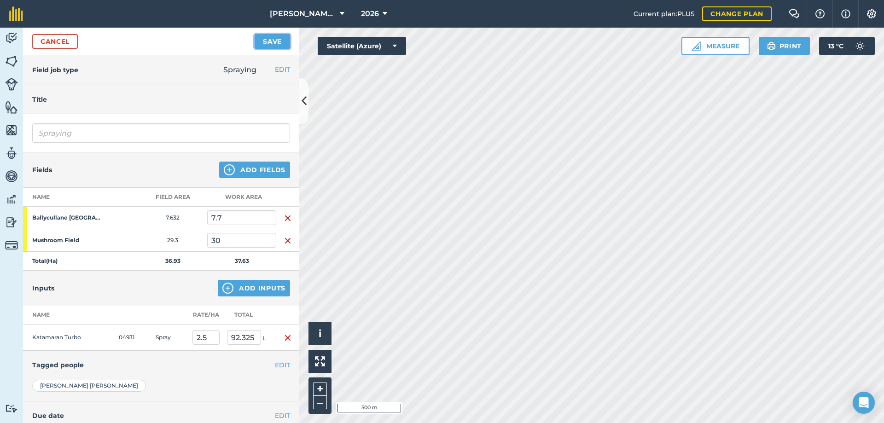
click at [272, 46] on button "Save" at bounding box center [272, 41] width 35 height 15
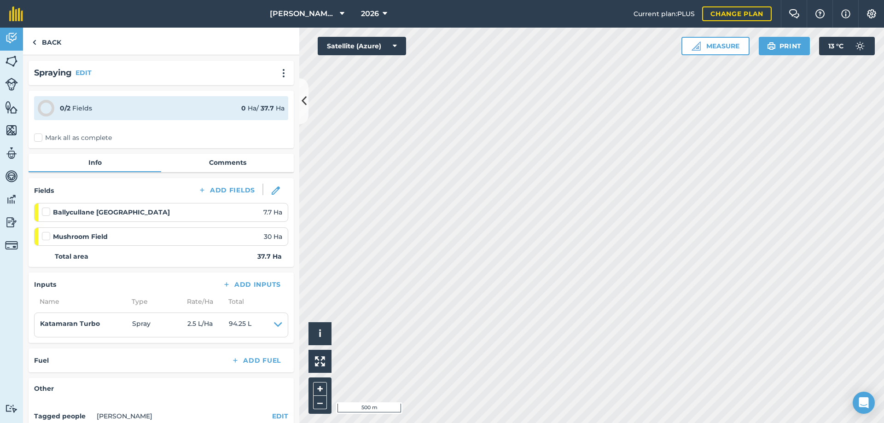
click at [41, 138] on label "Mark all as complete" at bounding box center [73, 138] width 78 height 10
click at [40, 138] on input "Mark all as complete" at bounding box center [37, 136] width 6 height 6
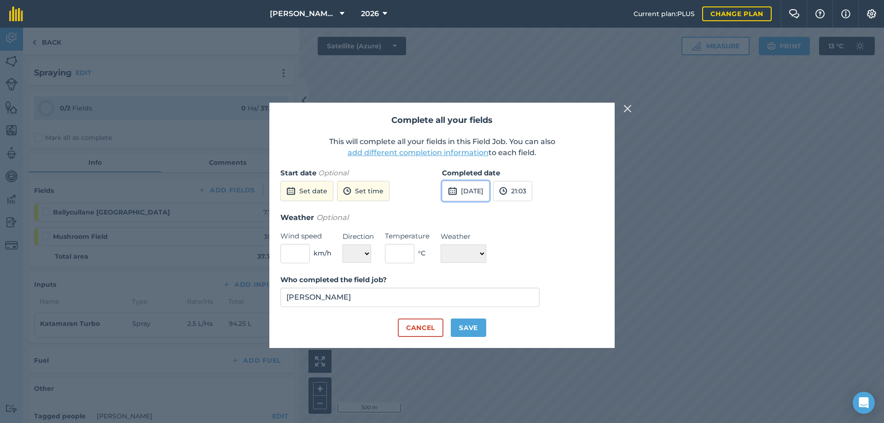
click at [489, 187] on button "[DATE]" at bounding box center [465, 191] width 47 height 20
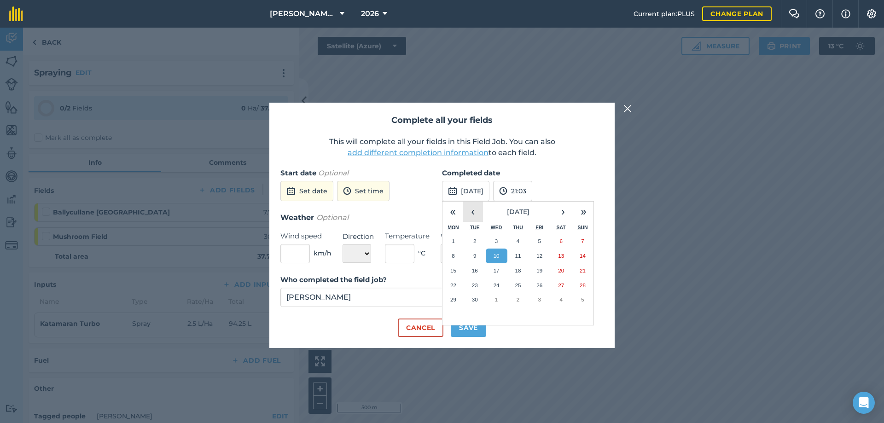
click at [468, 215] on button "‹" at bounding box center [473, 212] width 20 height 20
click at [542, 300] on abbr "29" at bounding box center [539, 299] width 6 height 6
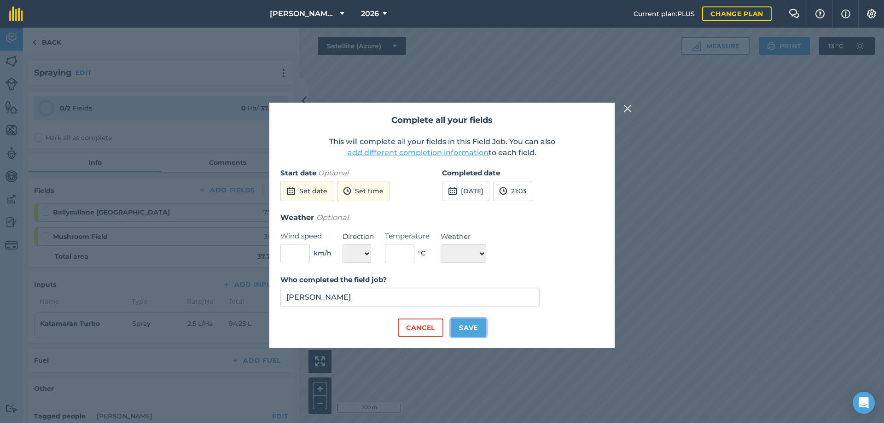
click at [482, 333] on button "Save" at bounding box center [468, 328] width 35 height 18
checkbox input "true"
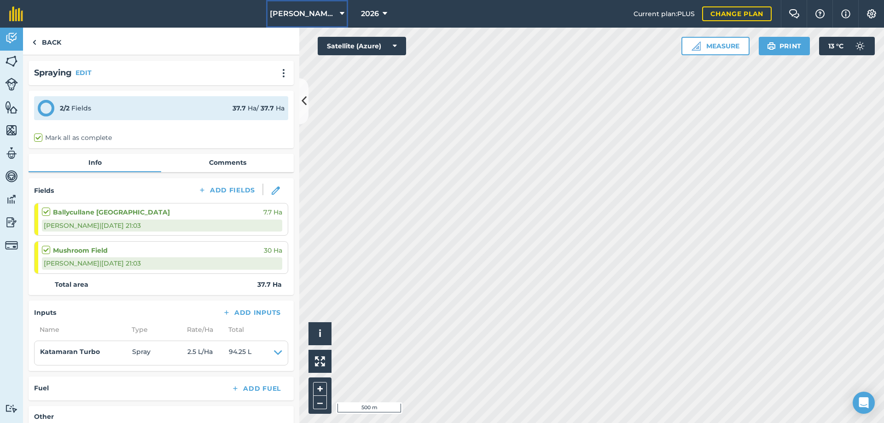
click at [337, 15] on button "[PERSON_NAME]/ Strawchip I1380189" at bounding box center [307, 14] width 82 height 28
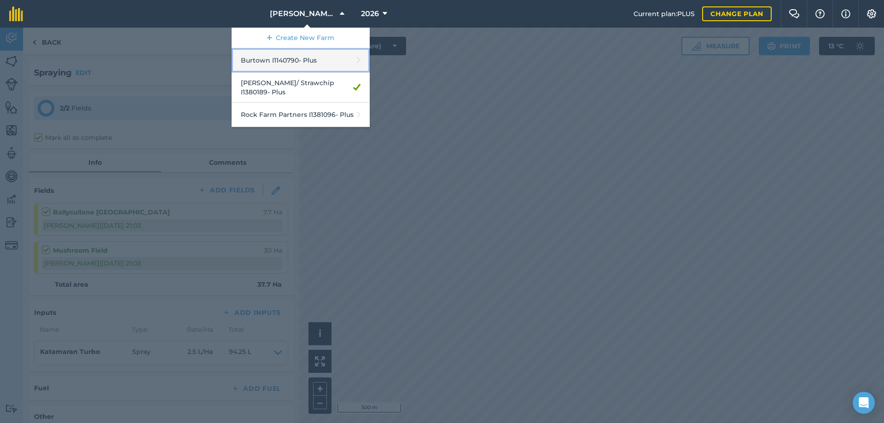
click at [319, 65] on link "Burtown I1140790 - Plus" at bounding box center [301, 60] width 138 height 24
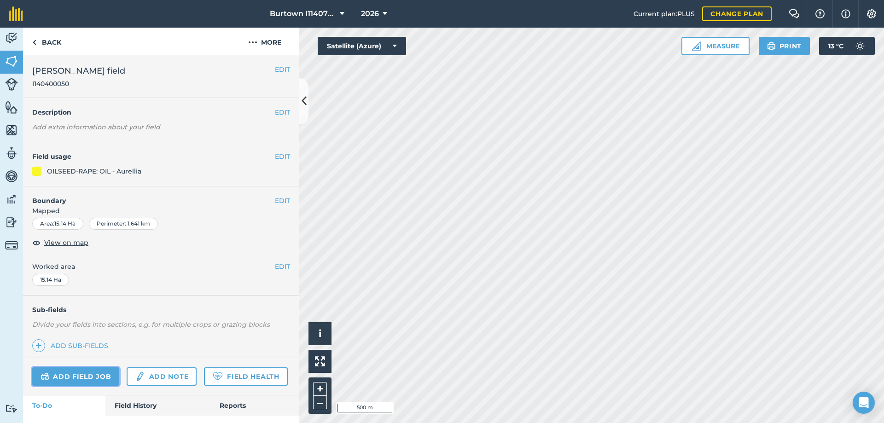
click at [111, 373] on link "Add field job" at bounding box center [75, 376] width 87 height 18
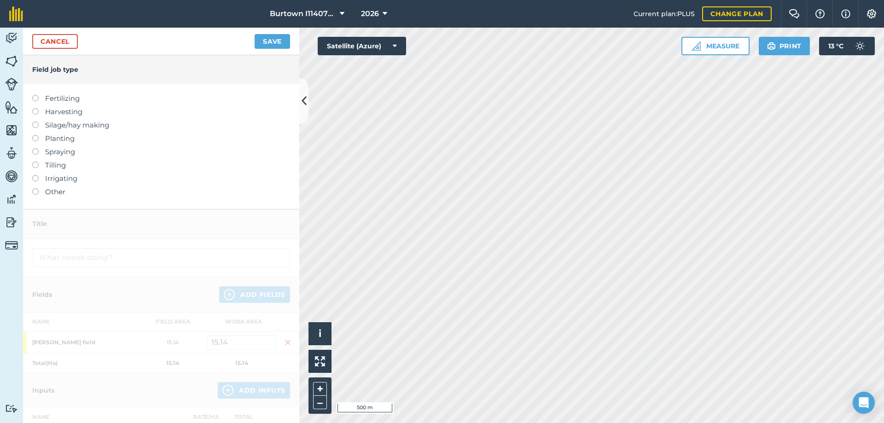
click at [38, 148] on label at bounding box center [38, 148] width 13 height 0
type input "Spraying"
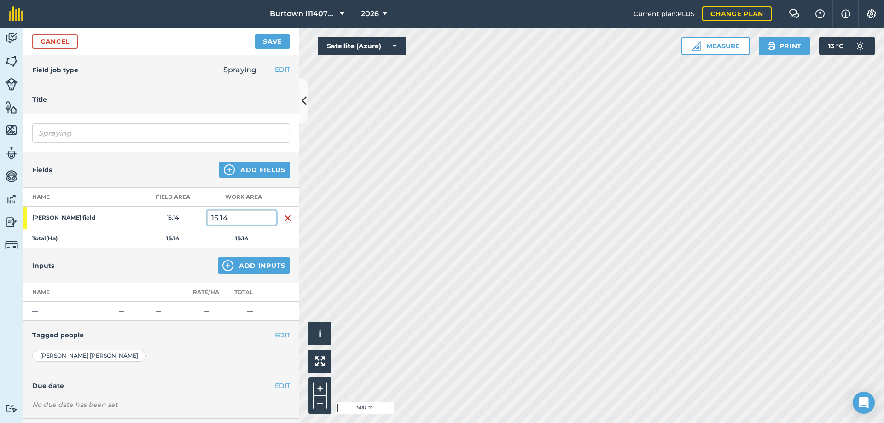
click at [252, 219] on input "15.14" at bounding box center [241, 217] width 69 height 15
type input "15.84"
click at [233, 266] on button "Add Inputs" at bounding box center [254, 265] width 72 height 17
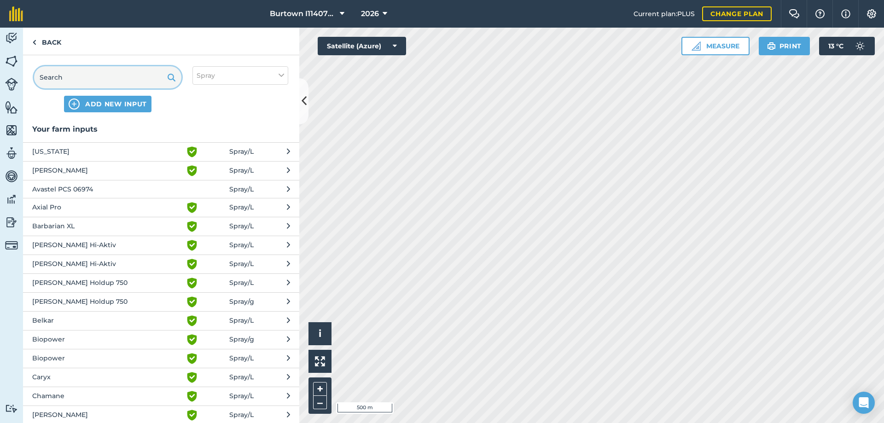
click at [116, 77] on input "text" at bounding box center [107, 77] width 147 height 22
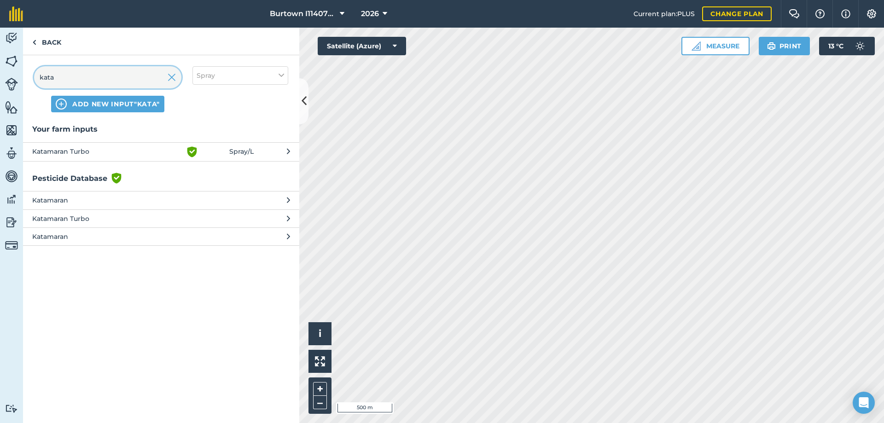
type input "kata"
click at [127, 217] on span "Katamaran Turbo" at bounding box center [107, 219] width 151 height 10
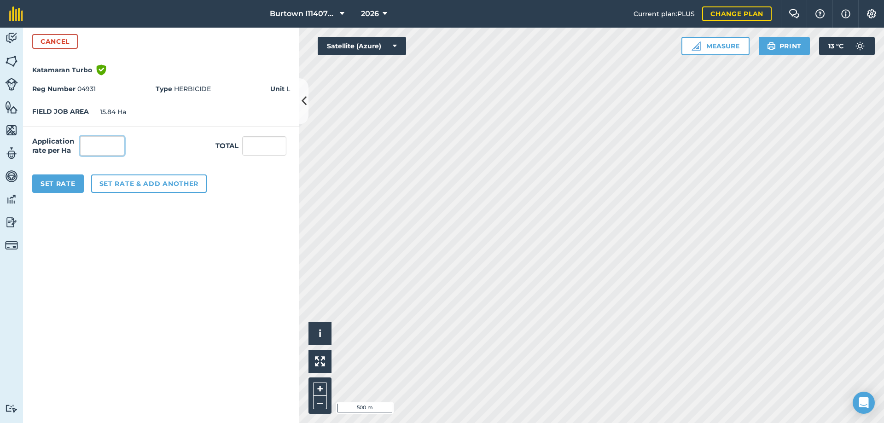
click at [97, 149] on input "text" at bounding box center [102, 145] width 44 height 19
type input "2.5"
type input "39.6"
click at [81, 184] on button "Set Rate" at bounding box center [58, 183] width 52 height 18
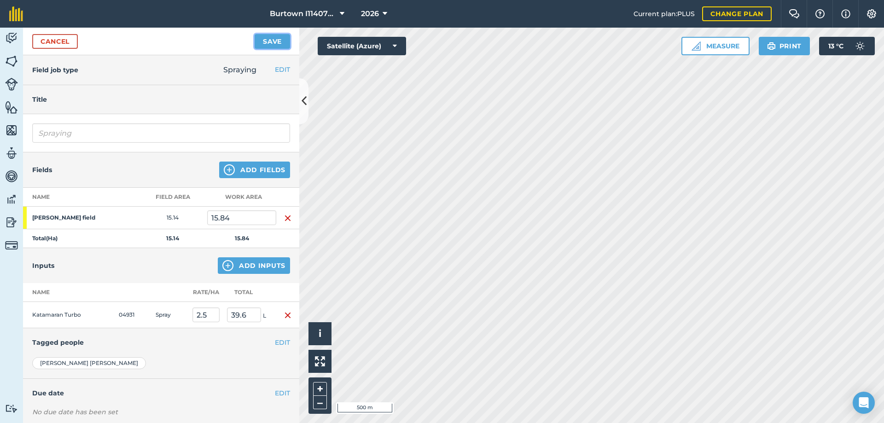
click at [271, 44] on button "Save" at bounding box center [272, 41] width 35 height 15
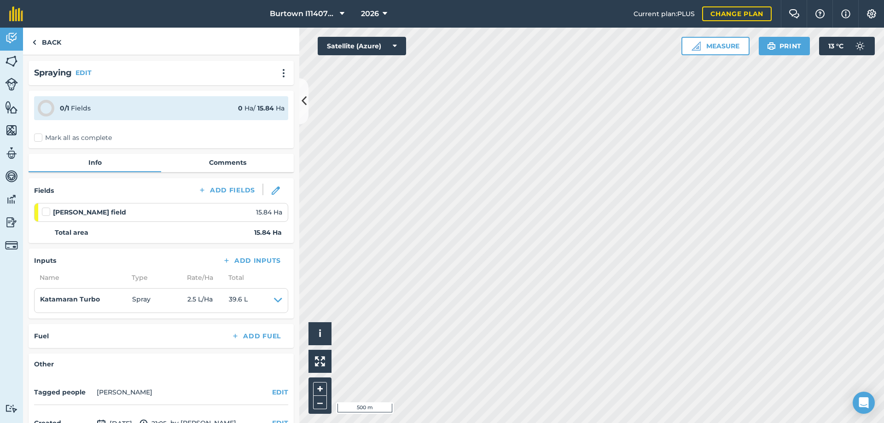
click at [41, 141] on label "Mark all as complete" at bounding box center [73, 138] width 78 height 10
click at [40, 139] on input "Mark all as complete" at bounding box center [37, 136] width 6 height 6
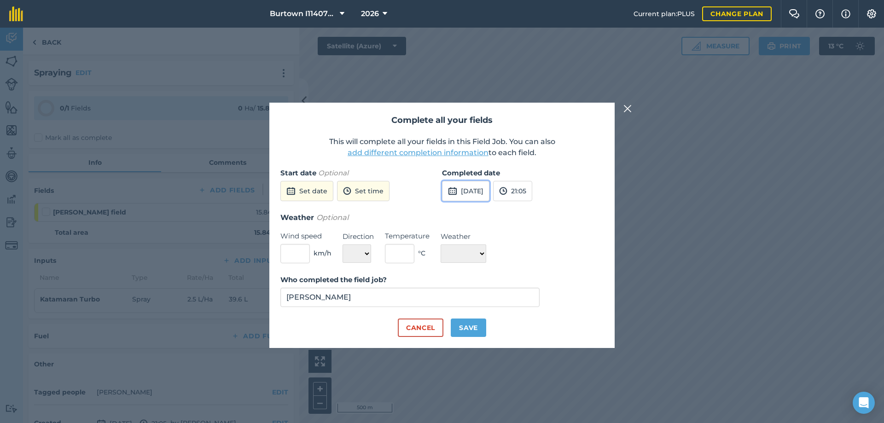
click at [458, 193] on button "[DATE]" at bounding box center [465, 191] width 47 height 20
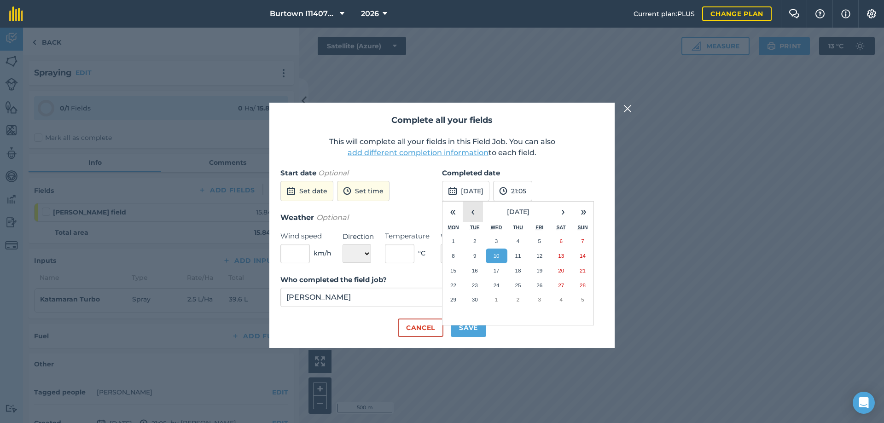
click at [474, 207] on button "‹" at bounding box center [473, 212] width 20 height 20
click at [544, 296] on button "29" at bounding box center [539, 299] width 22 height 15
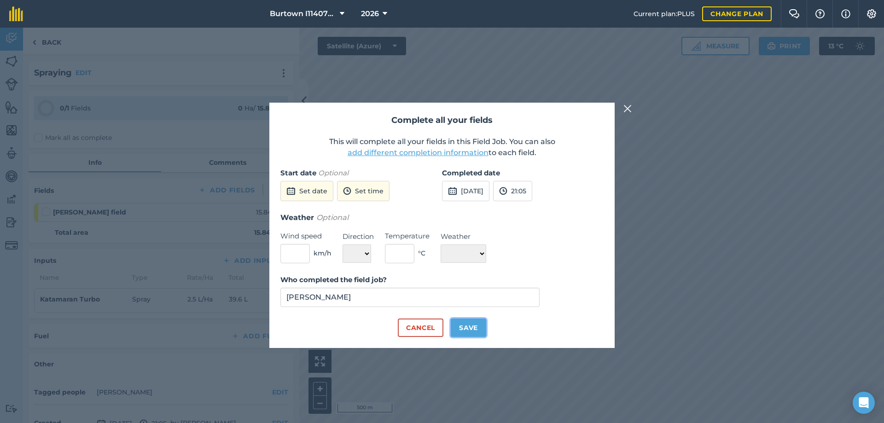
click at [475, 326] on button "Save" at bounding box center [468, 328] width 35 height 18
checkbox input "true"
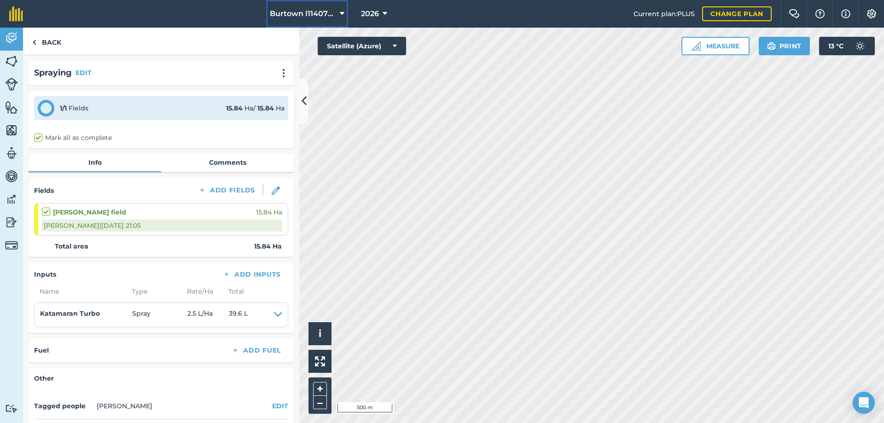
click at [286, 20] on button "Burtown I1140790" at bounding box center [307, 14] width 82 height 28
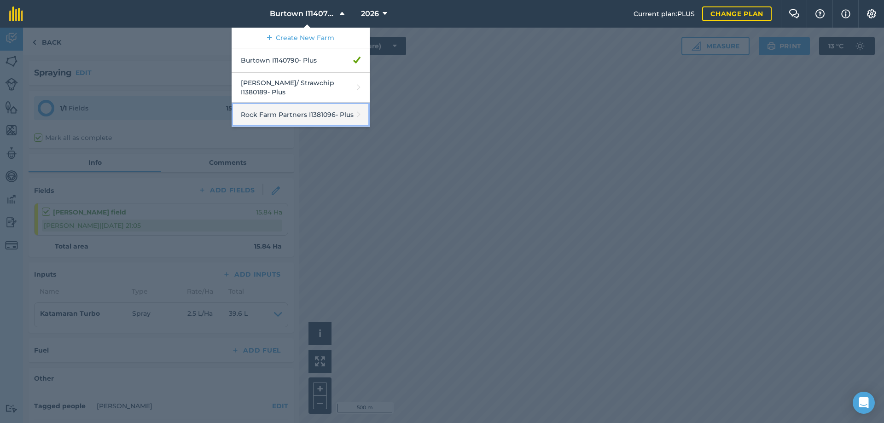
click at [292, 104] on link "Rock Farm Partners I1381096 - Plus" at bounding box center [301, 115] width 138 height 24
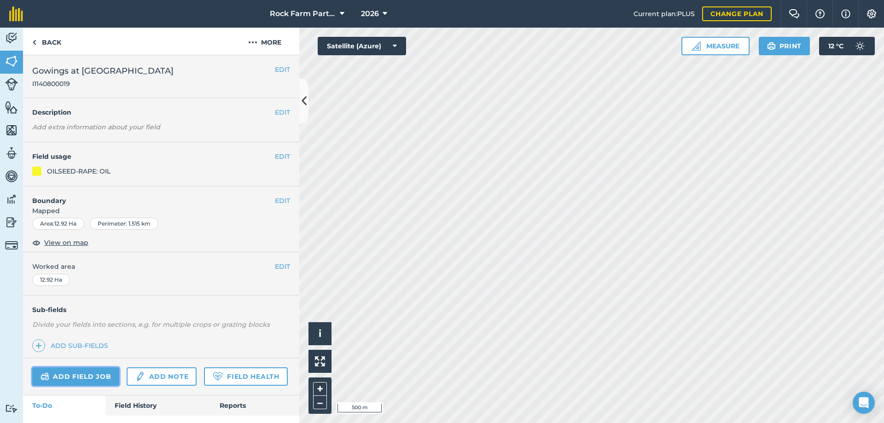
click at [108, 371] on link "Add field job" at bounding box center [75, 376] width 87 height 18
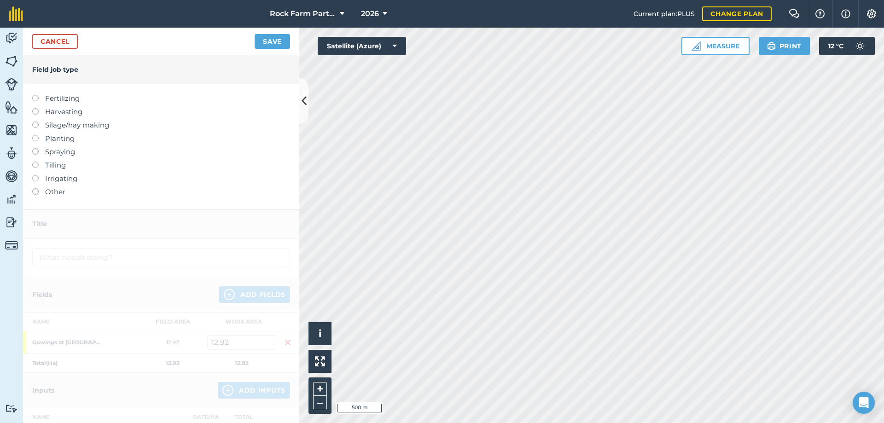
click at [36, 148] on label at bounding box center [38, 148] width 13 height 0
type input "Spraying"
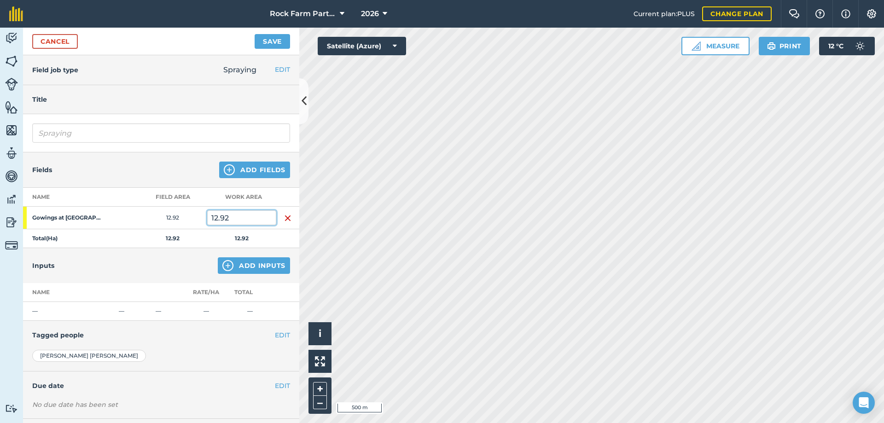
click at [235, 215] on input "12.92" at bounding box center [241, 217] width 69 height 15
type input "12.5"
click at [255, 267] on button "Add Inputs" at bounding box center [254, 265] width 72 height 17
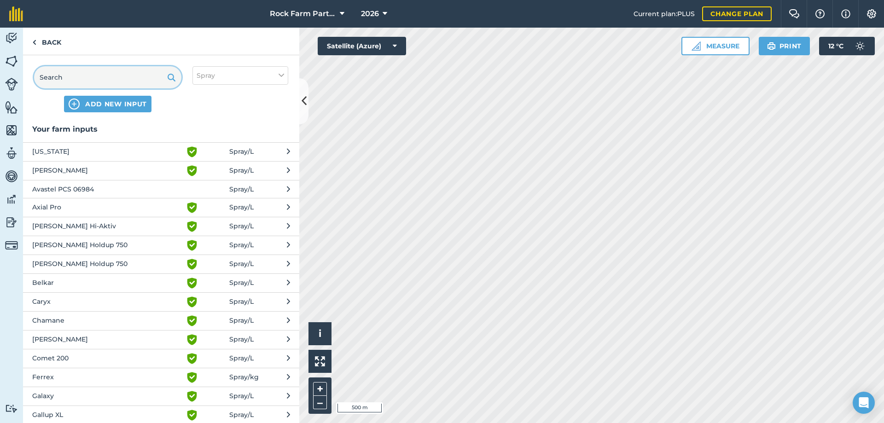
click at [75, 69] on input "text" at bounding box center [107, 77] width 147 height 22
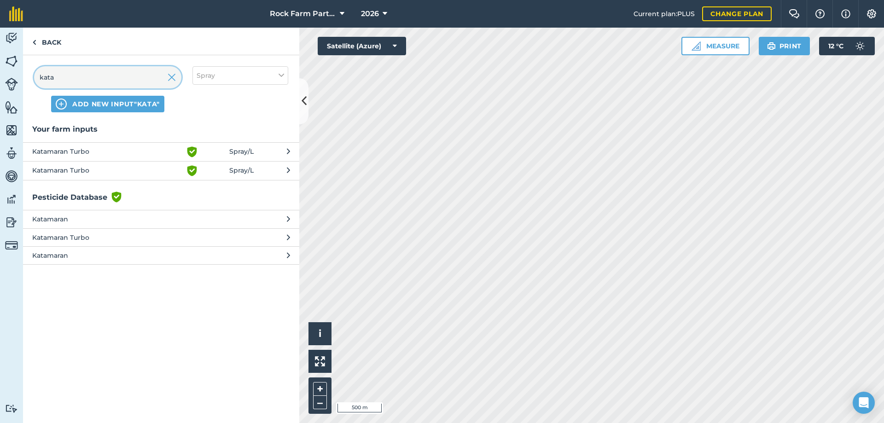
type input "kata"
click at [84, 150] on span "Katamaran Turbo" at bounding box center [107, 151] width 151 height 11
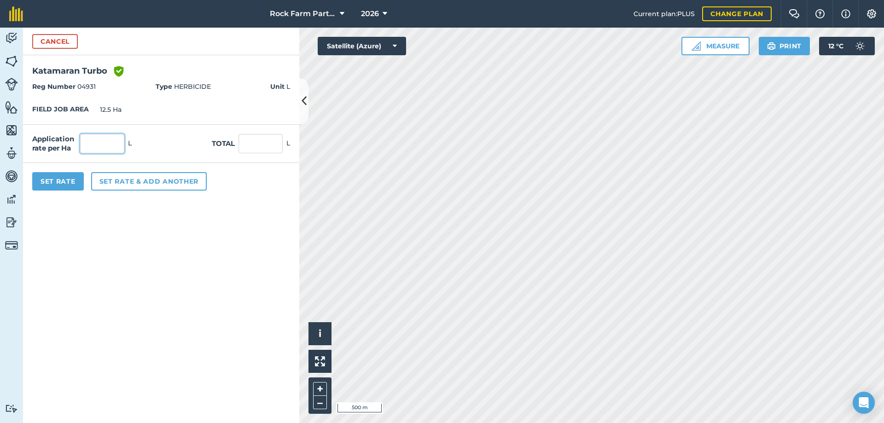
click at [91, 143] on input "text" at bounding box center [102, 143] width 44 height 19
type input "2.5"
type input "31.25"
click at [51, 180] on button "Set Rate" at bounding box center [58, 181] width 52 height 18
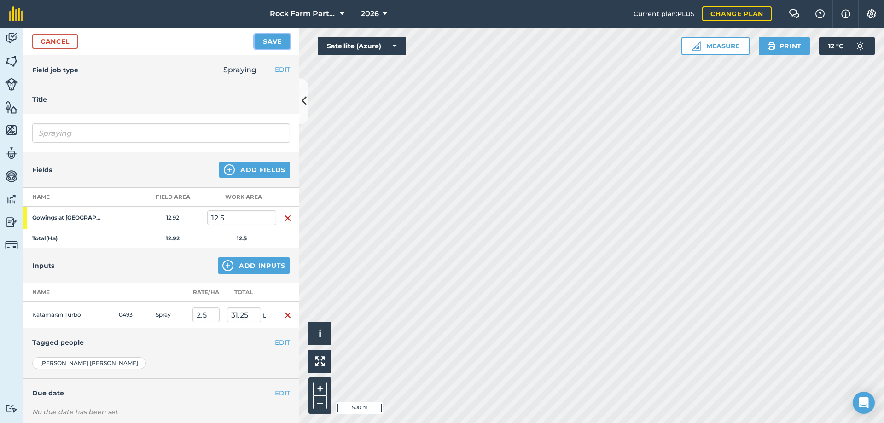
click at [268, 41] on button "Save" at bounding box center [272, 41] width 35 height 15
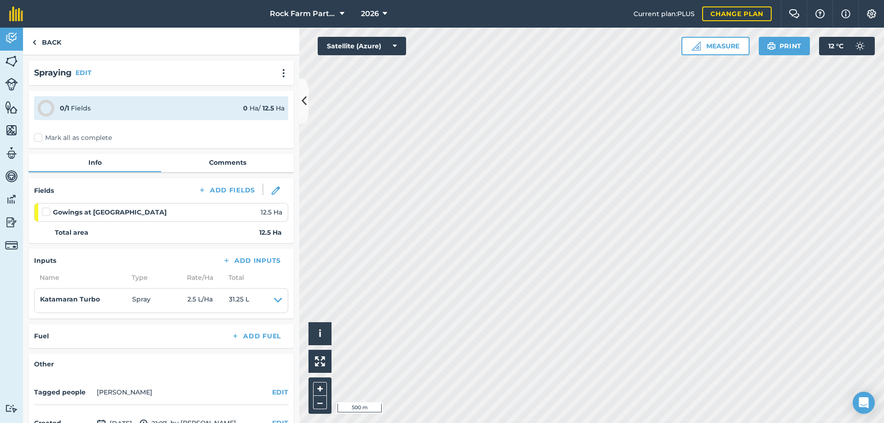
click at [43, 131] on div "0 / 1 Fields 0 Ha / 12.5 [PERSON_NAME] all as complete" at bounding box center [161, 120] width 265 height 58
click at [43, 139] on label "Mark all as complete" at bounding box center [73, 138] width 78 height 10
click at [40, 139] on input "Mark all as complete" at bounding box center [37, 136] width 6 height 6
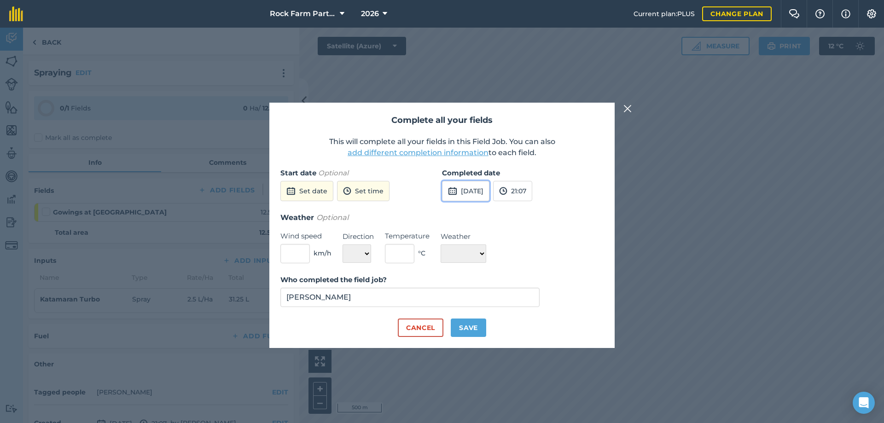
click at [451, 195] on img at bounding box center [452, 191] width 9 height 11
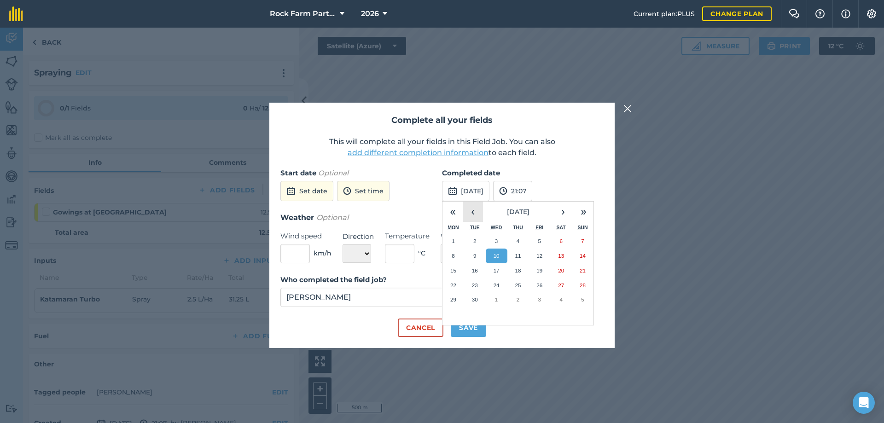
click at [470, 215] on button "‹" at bounding box center [473, 212] width 20 height 20
click at [545, 301] on button "29" at bounding box center [539, 299] width 22 height 15
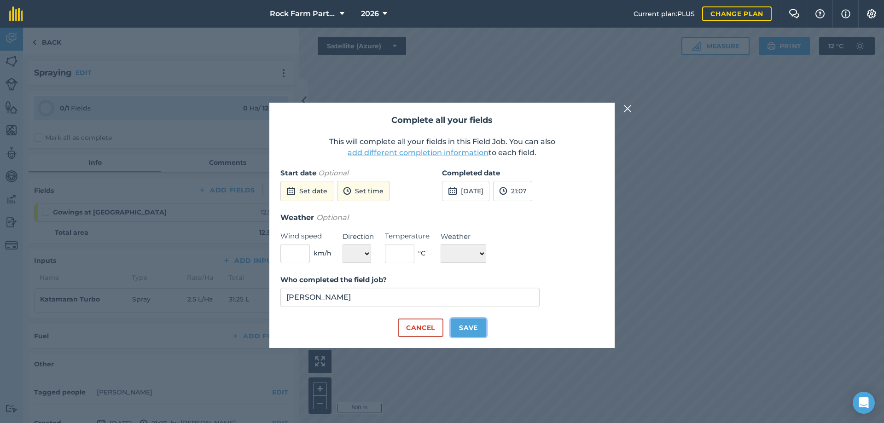
click at [477, 323] on button "Save" at bounding box center [468, 328] width 35 height 18
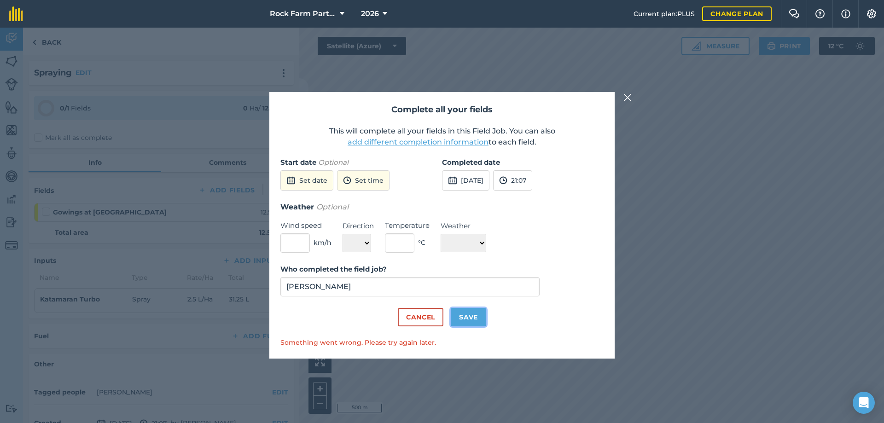
click at [483, 319] on button "Save" at bounding box center [468, 317] width 35 height 18
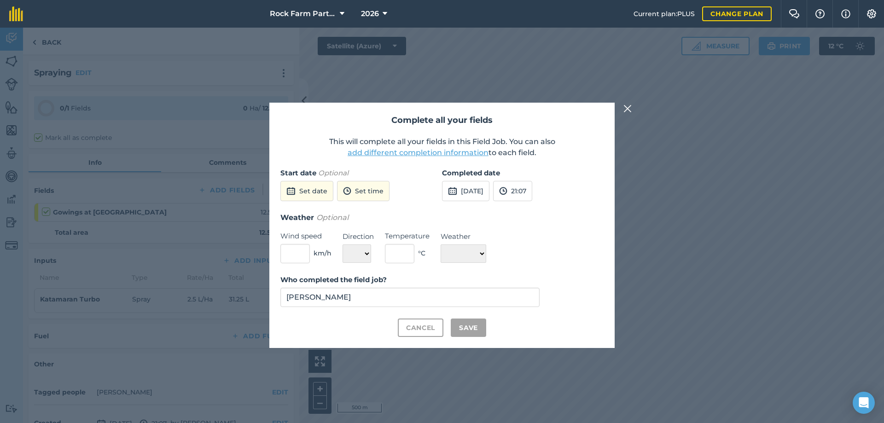
checkbox input "true"
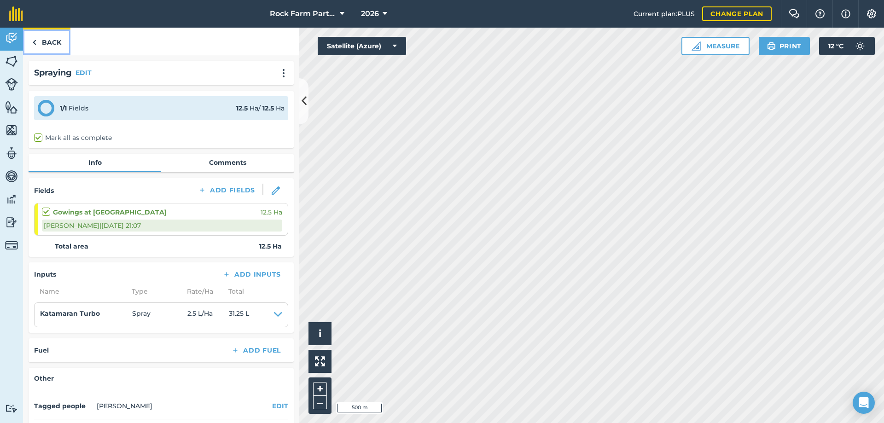
click at [55, 38] on link "Back" at bounding box center [46, 41] width 47 height 27
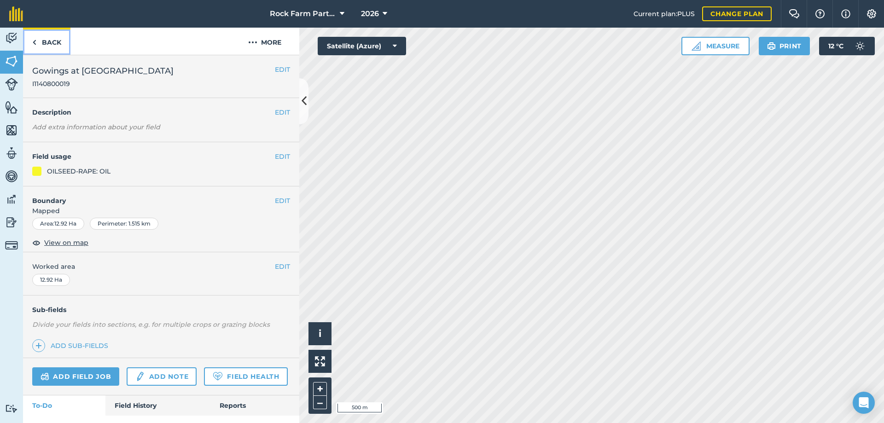
click at [63, 46] on link "Back" at bounding box center [46, 41] width 47 height 27
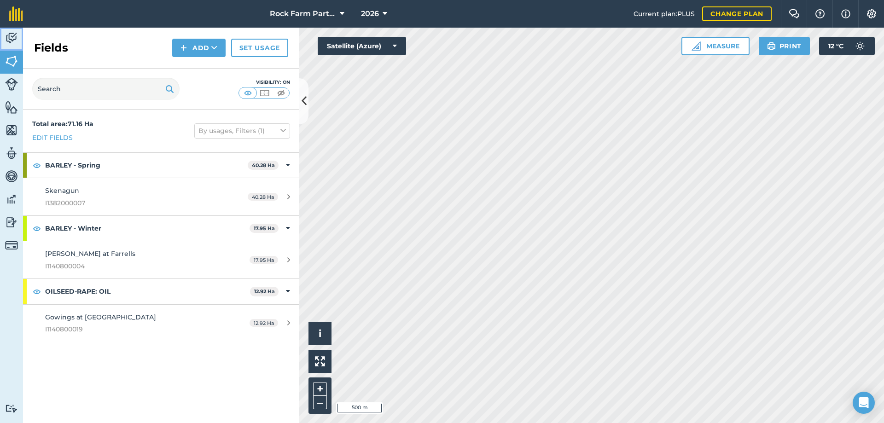
click at [9, 44] on img at bounding box center [11, 38] width 13 height 14
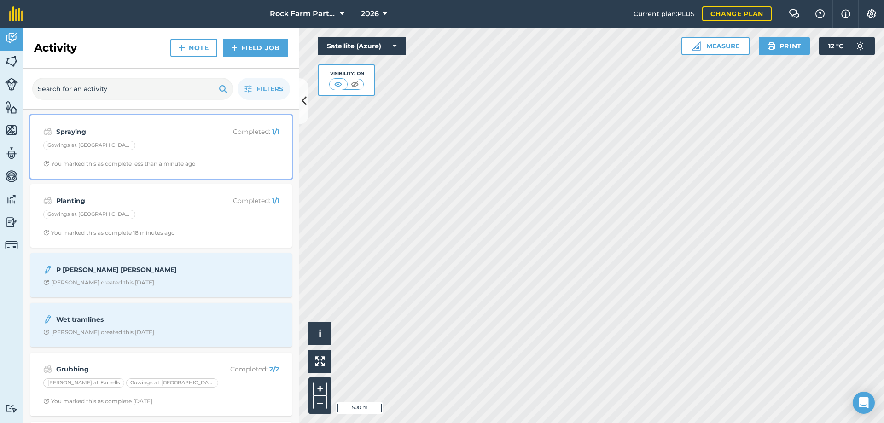
click at [189, 132] on strong "Spraying" at bounding box center [129, 132] width 146 height 10
